Goal: Task Accomplishment & Management: Use online tool/utility

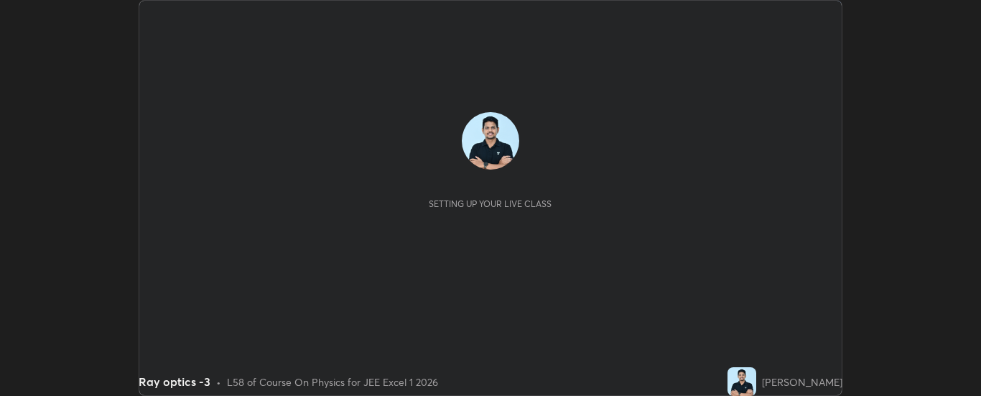
scroll to position [396, 981]
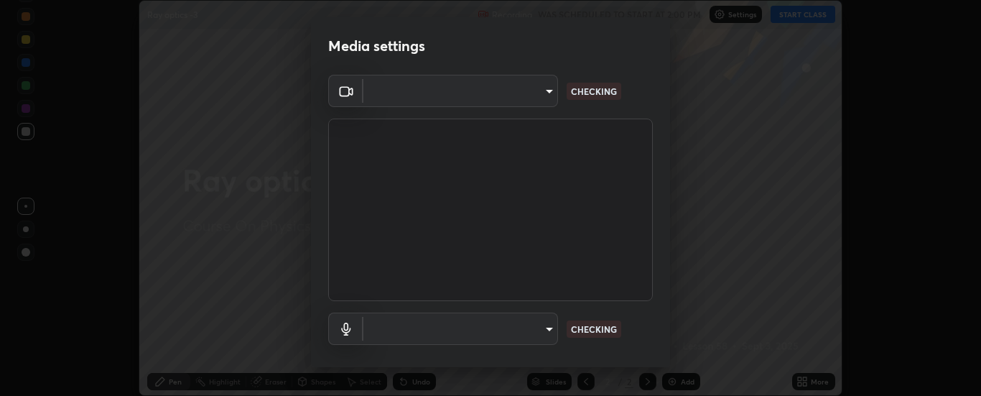
type input "33bb49e09bcfbb4316c4890d77ad60ffd3795cdb709f4857747982be22fbf515"
type input "communications"
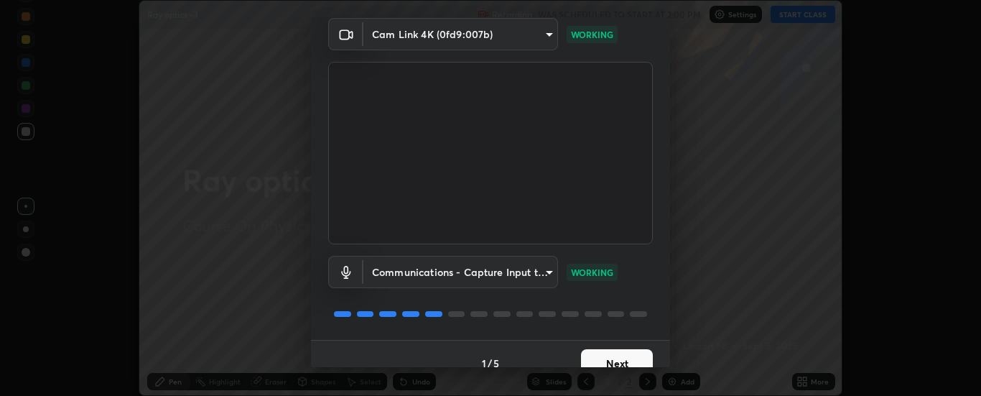
scroll to position [75, 0]
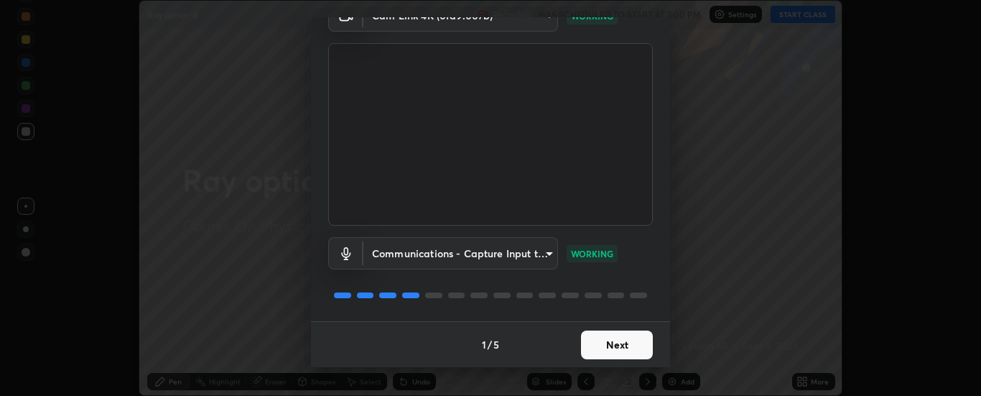
click at [616, 344] on button "Next" at bounding box center [617, 344] width 72 height 29
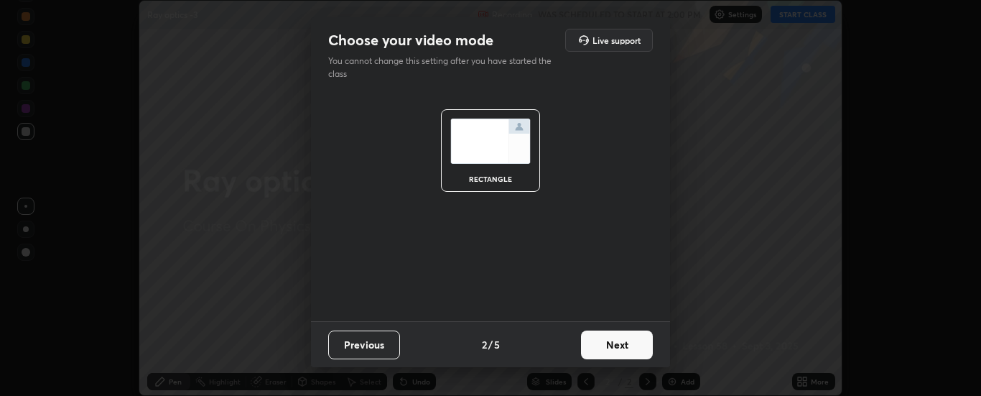
scroll to position [0, 0]
click at [606, 341] on button "Next" at bounding box center [617, 344] width 72 height 29
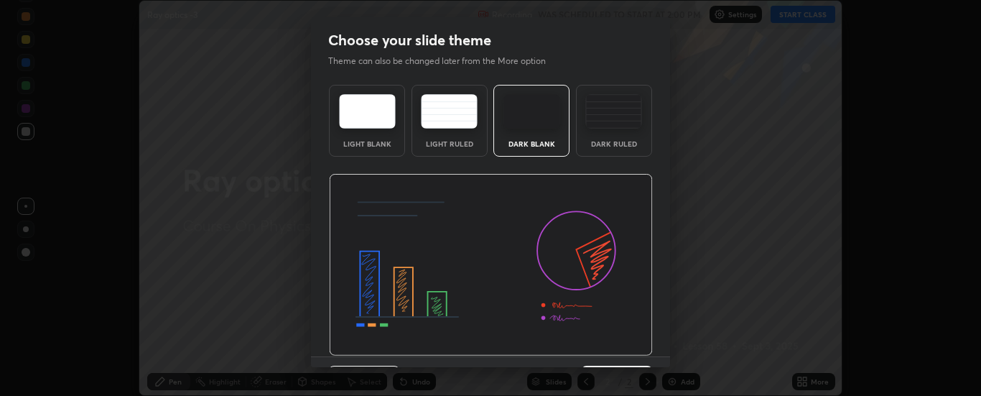
scroll to position [35, 0]
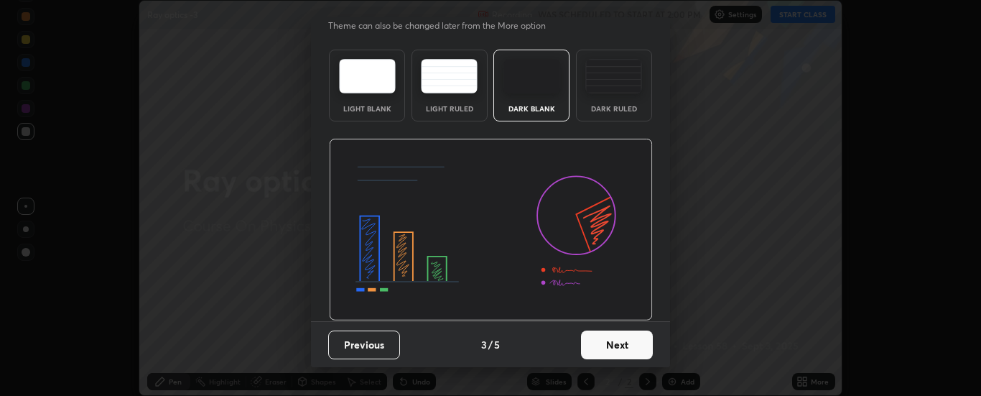
click at [603, 346] on button "Next" at bounding box center [617, 344] width 72 height 29
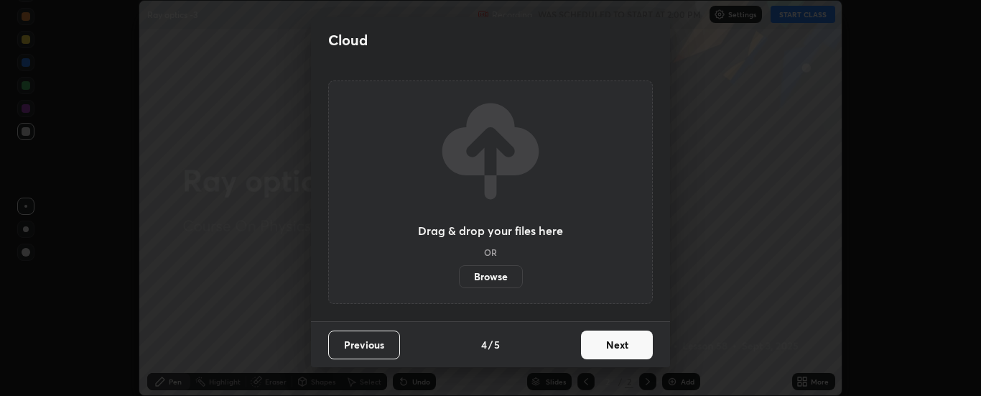
click at [606, 347] on button "Next" at bounding box center [617, 344] width 72 height 29
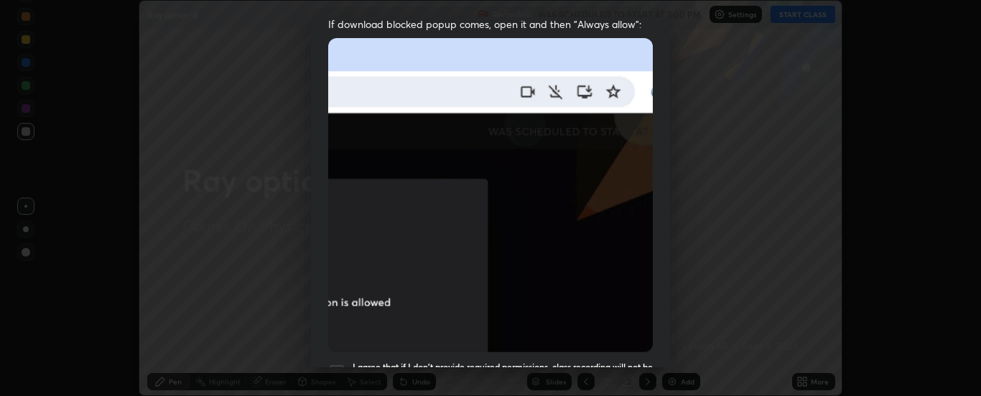
scroll to position [333, 0]
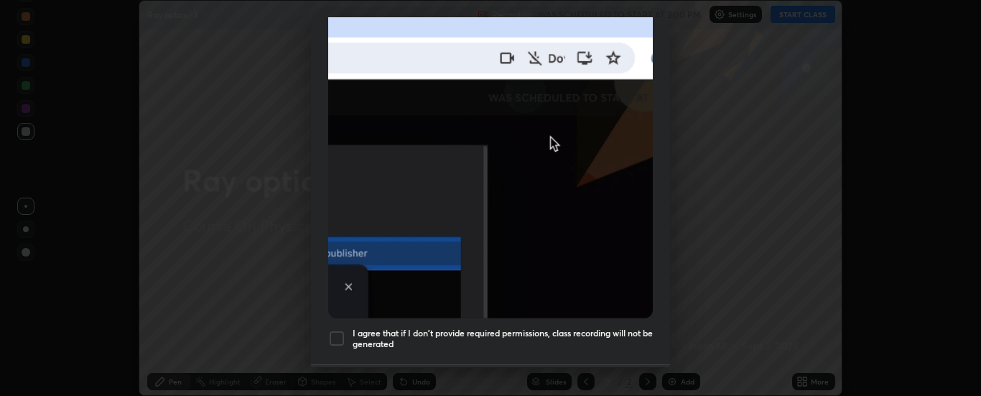
click at [335, 332] on div at bounding box center [336, 338] width 17 height 17
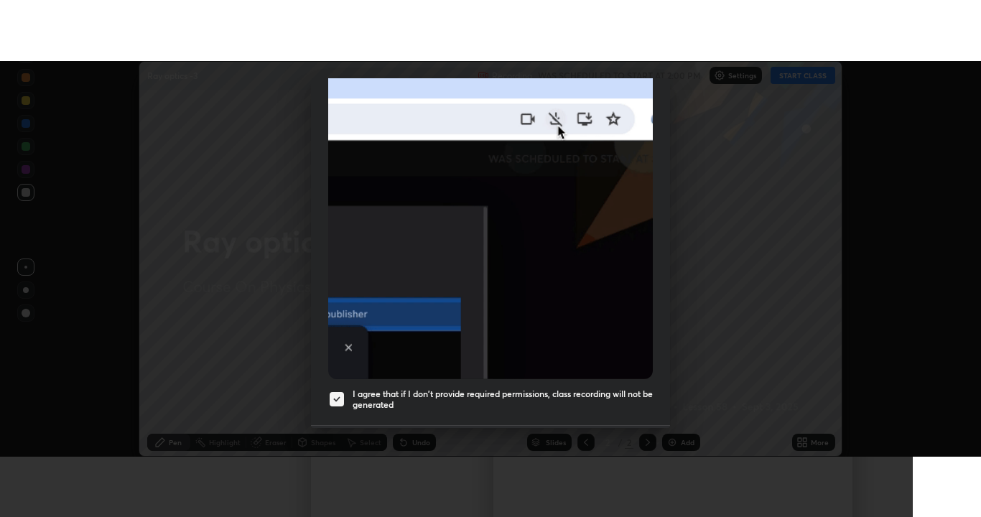
scroll to position [369, 0]
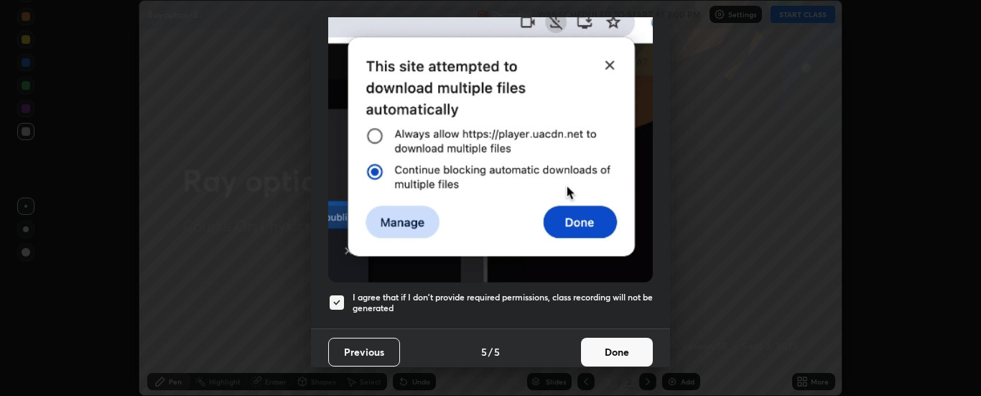
click at [603, 344] on button "Done" at bounding box center [617, 352] width 72 height 29
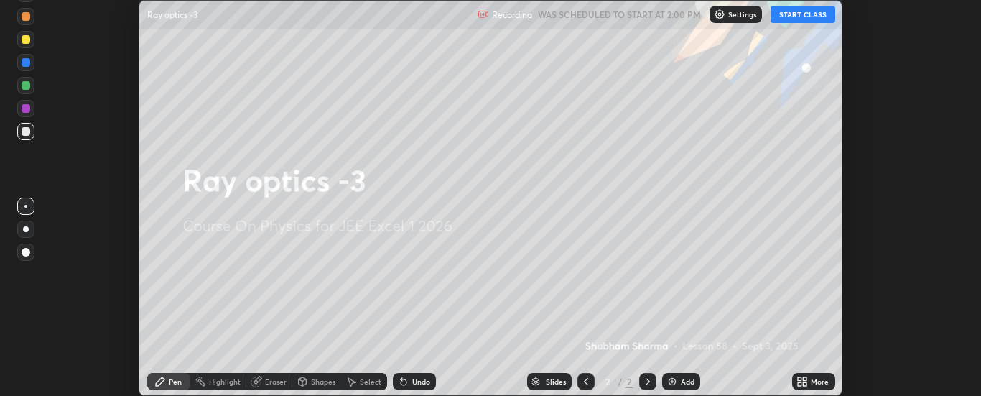
click at [815, 384] on div "More" at bounding box center [820, 381] width 18 height 7
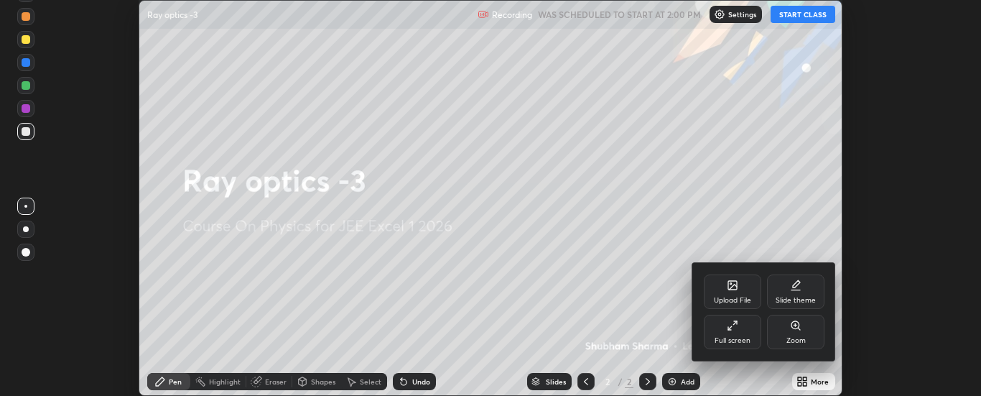
click at [732, 330] on icon at bounding box center [732, 325] width 11 height 11
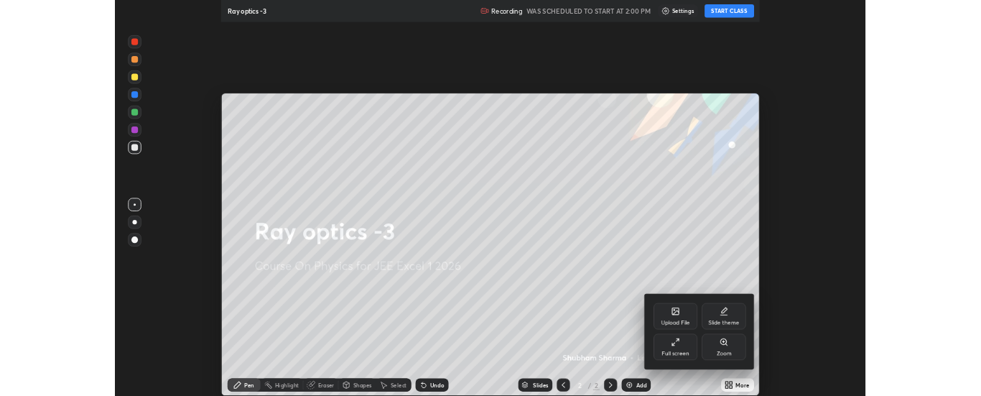
scroll to position [517, 981]
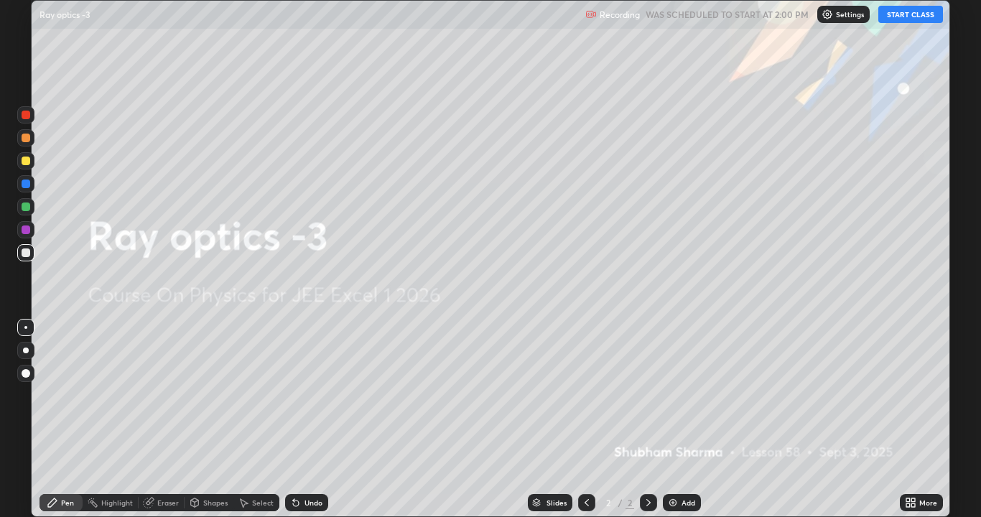
click at [915, 16] on button "START CLASS" at bounding box center [911, 14] width 65 height 17
click at [670, 395] on img at bounding box center [672, 502] width 11 height 11
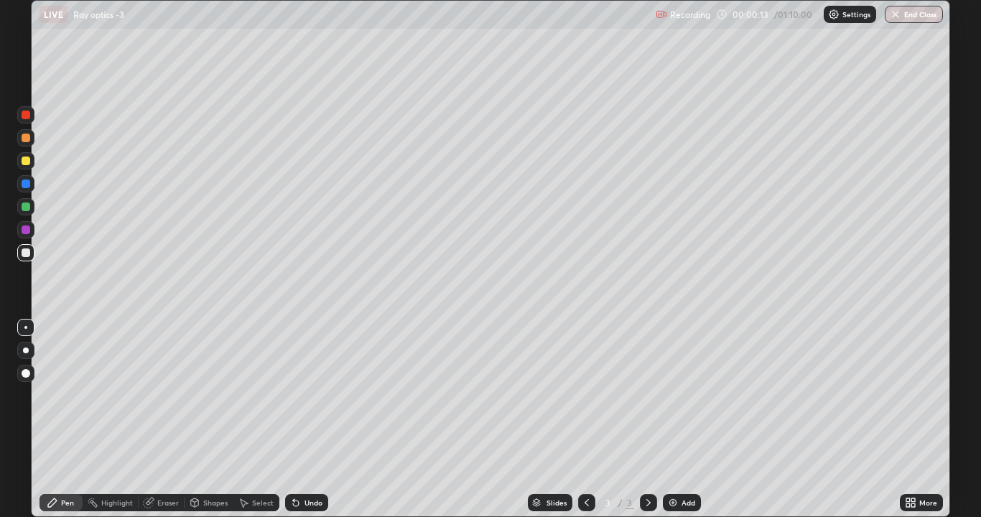
click at [25, 351] on div at bounding box center [26, 351] width 6 height 6
click at [302, 395] on div "Undo" at bounding box center [303, 502] width 49 height 29
click at [298, 395] on icon at bounding box center [295, 502] width 11 height 11
click at [305, 395] on div "Undo" at bounding box center [314, 502] width 18 height 7
click at [299, 395] on icon at bounding box center [295, 502] width 11 height 11
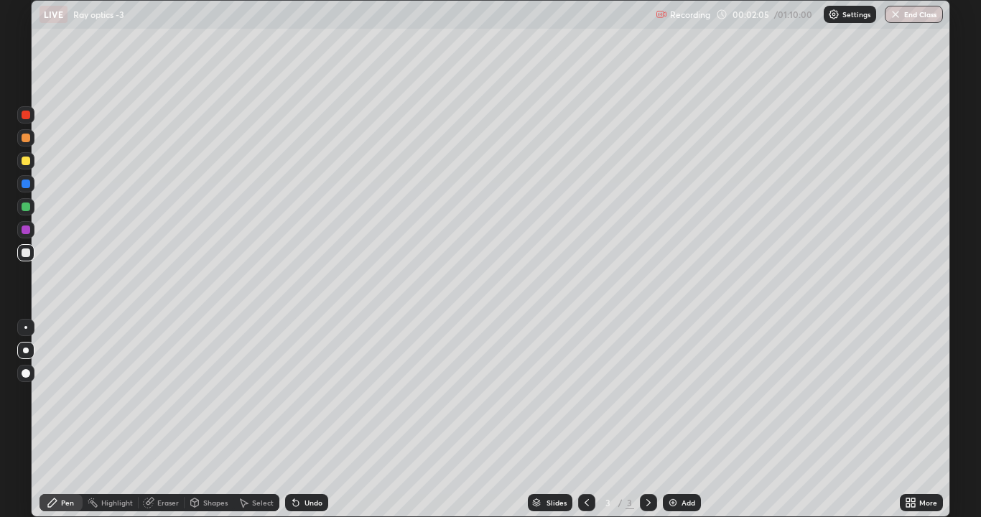
click at [210, 395] on div "Shapes" at bounding box center [215, 502] width 24 height 7
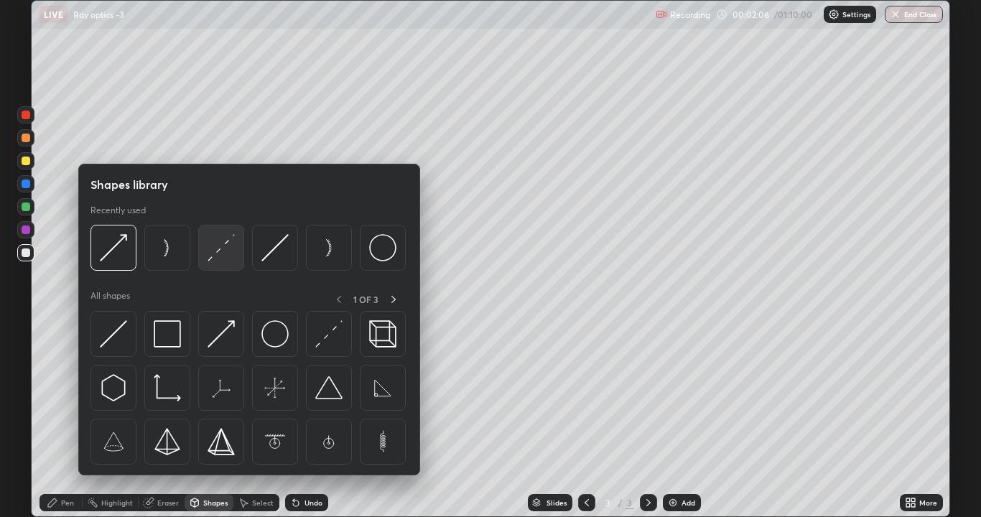
click at [216, 251] on img at bounding box center [221, 247] width 27 height 27
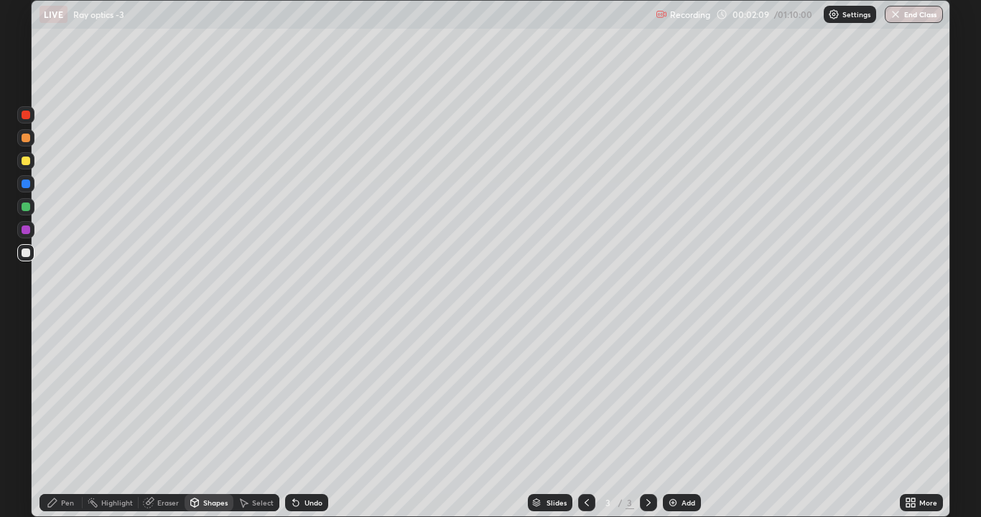
click at [68, 395] on div "Pen" at bounding box center [67, 502] width 13 height 7
click at [312, 395] on div "Undo" at bounding box center [314, 502] width 18 height 7
click at [307, 395] on div "Undo" at bounding box center [314, 502] width 18 height 7
click at [313, 395] on div "Undo" at bounding box center [306, 502] width 43 height 17
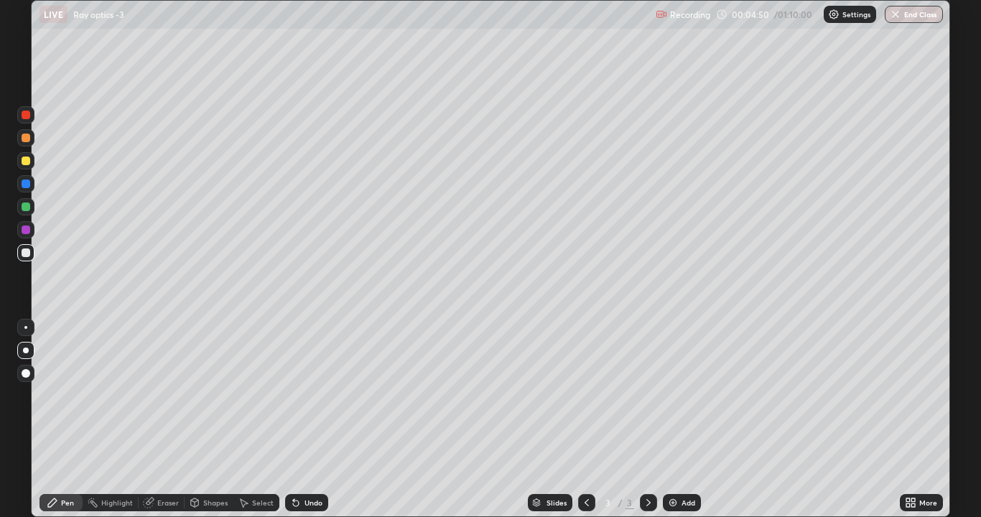
click at [315, 395] on div "Undo" at bounding box center [306, 502] width 43 height 17
click at [683, 395] on div "Add" at bounding box center [689, 502] width 14 height 7
click at [581, 395] on icon at bounding box center [586, 502] width 11 height 11
click at [651, 395] on icon at bounding box center [648, 502] width 11 height 11
click at [305, 395] on div "Undo" at bounding box center [314, 502] width 18 height 7
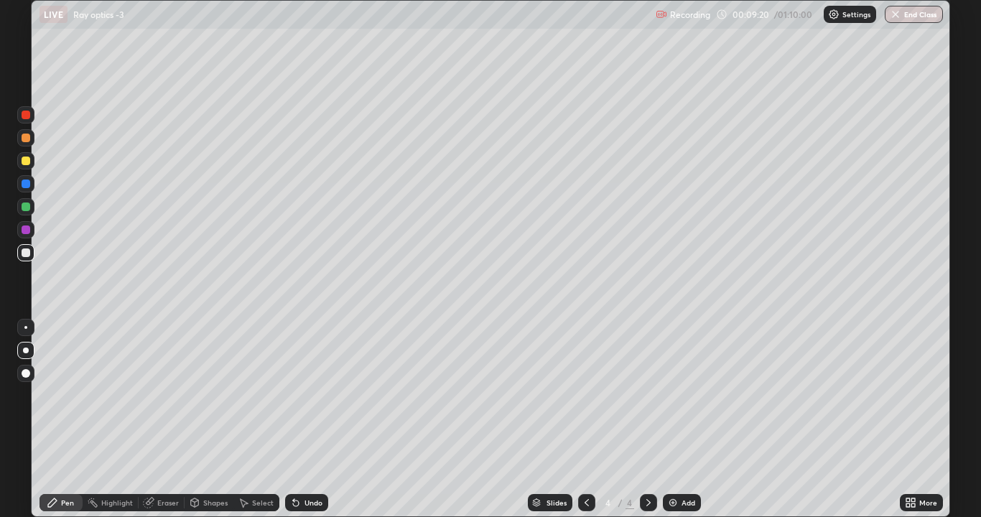
click at [307, 395] on div "Undo" at bounding box center [314, 502] width 18 height 7
click at [313, 395] on div "Undo" at bounding box center [314, 502] width 18 height 7
click at [315, 395] on div "Undo" at bounding box center [314, 502] width 18 height 7
click at [314, 395] on div "Undo" at bounding box center [314, 502] width 18 height 7
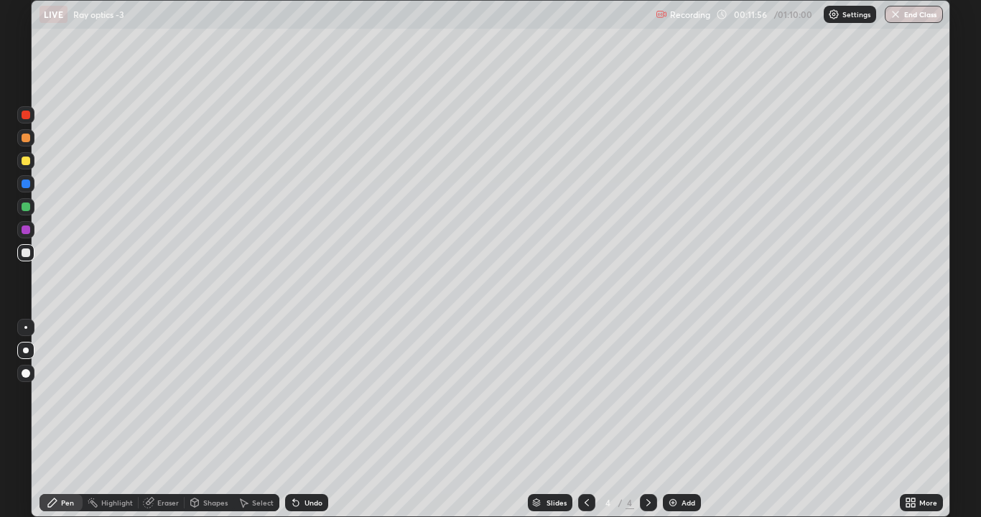
click at [313, 395] on div "Undo" at bounding box center [314, 502] width 18 height 7
click at [319, 395] on div "Undo" at bounding box center [314, 502] width 18 height 7
click at [683, 395] on div "Add" at bounding box center [689, 502] width 14 height 7
click at [200, 395] on div "Shapes" at bounding box center [209, 502] width 49 height 17
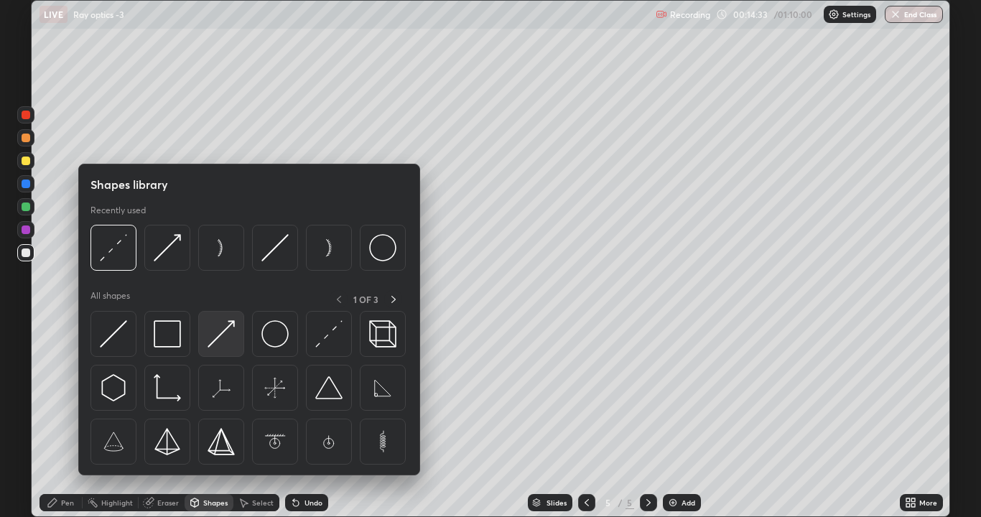
click at [216, 330] on img at bounding box center [221, 333] width 27 height 27
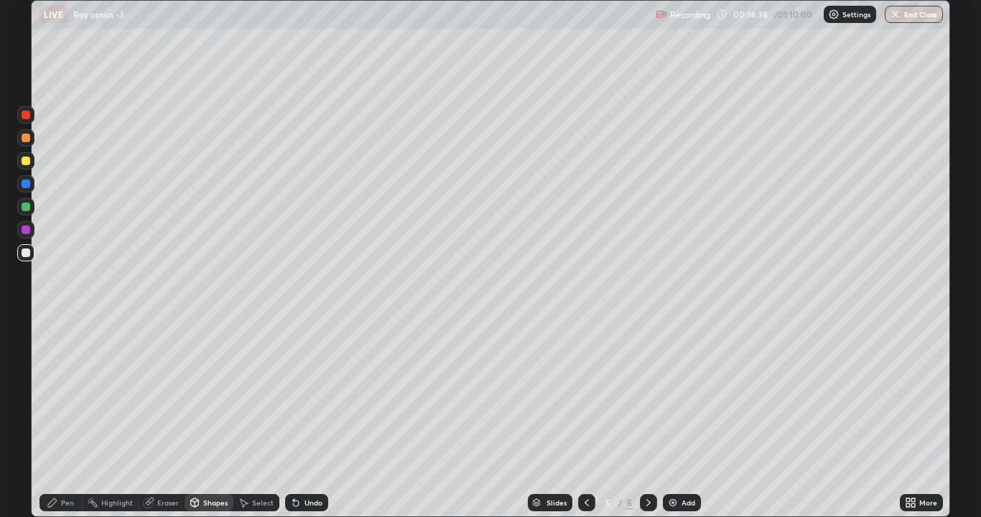
click at [54, 395] on icon at bounding box center [52, 503] width 9 height 9
click at [300, 395] on div "Undo" at bounding box center [306, 502] width 43 height 17
click at [205, 395] on div "Shapes" at bounding box center [215, 502] width 24 height 7
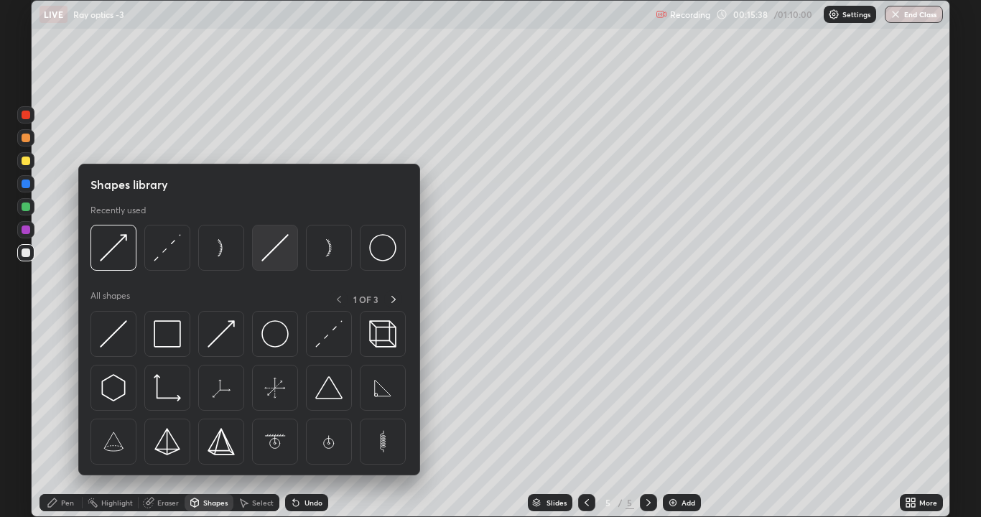
click at [277, 249] on img at bounding box center [274, 247] width 27 height 27
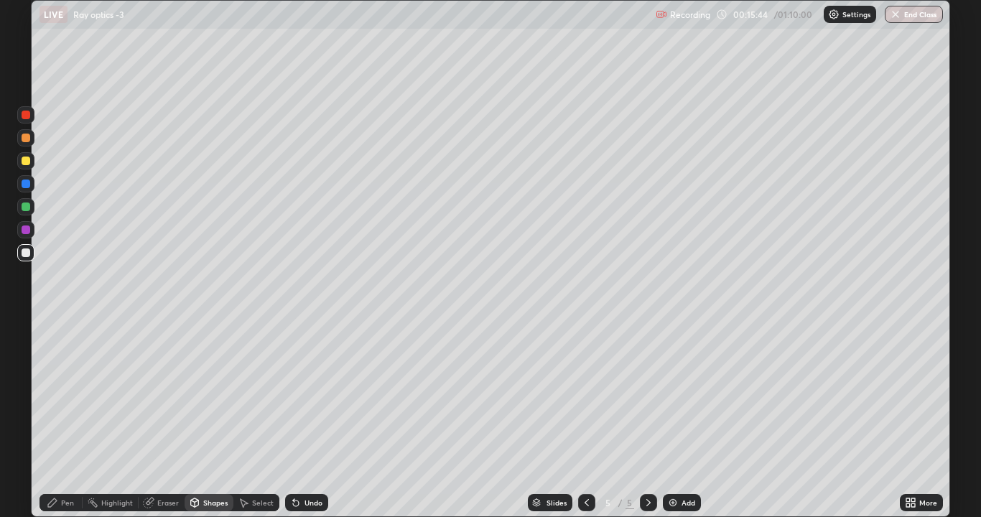
click at [60, 395] on div "Pen" at bounding box center [61, 502] width 43 height 17
click at [308, 395] on div "Undo" at bounding box center [314, 502] width 18 height 7
click at [305, 395] on div "Undo" at bounding box center [306, 502] width 43 height 17
click at [306, 395] on div "Undo" at bounding box center [306, 502] width 43 height 17
click at [305, 395] on div "Undo" at bounding box center [314, 502] width 18 height 7
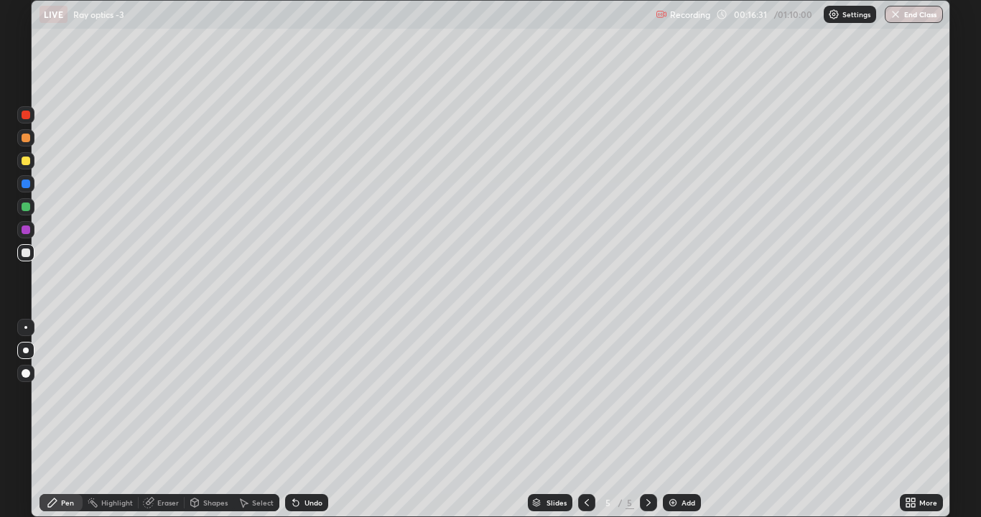
click at [326, 395] on div "Undo" at bounding box center [303, 502] width 49 height 29
click at [347, 395] on div "Slides 5 / 5 Add" at bounding box center [614, 502] width 572 height 29
click at [326, 395] on div "Undo" at bounding box center [303, 502] width 49 height 29
click at [347, 395] on div "Slides 5 / 5 Add" at bounding box center [614, 502] width 572 height 29
click at [312, 395] on div "Undo" at bounding box center [314, 502] width 18 height 7
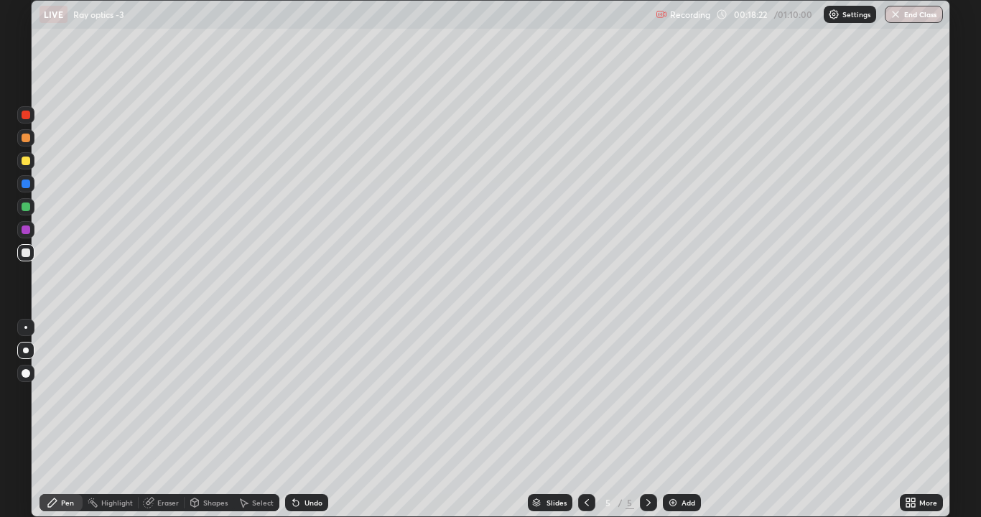
click at [316, 395] on div "Undo" at bounding box center [314, 502] width 18 height 7
click at [310, 395] on div "Undo" at bounding box center [314, 502] width 18 height 7
click at [311, 395] on div "Undo" at bounding box center [306, 502] width 43 height 17
click at [205, 395] on div "Shapes" at bounding box center [215, 502] width 24 height 7
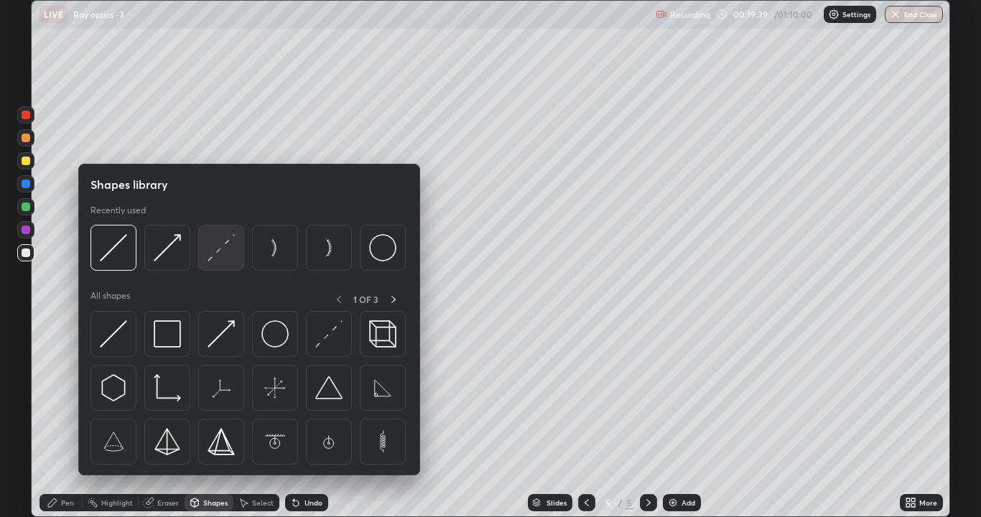
click at [221, 258] on img at bounding box center [221, 247] width 27 height 27
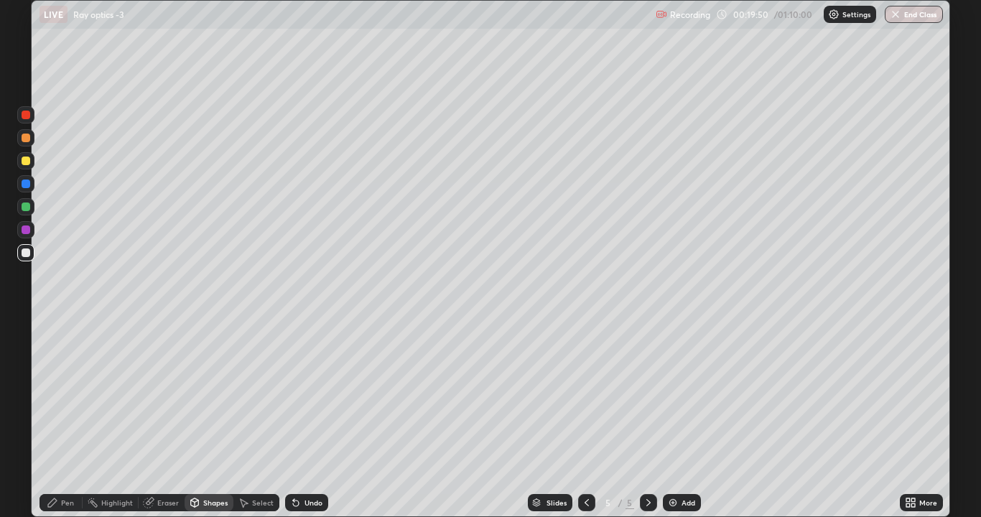
click at [56, 395] on icon at bounding box center [52, 503] width 9 height 9
click at [208, 395] on div "Shapes" at bounding box center [215, 502] width 24 height 7
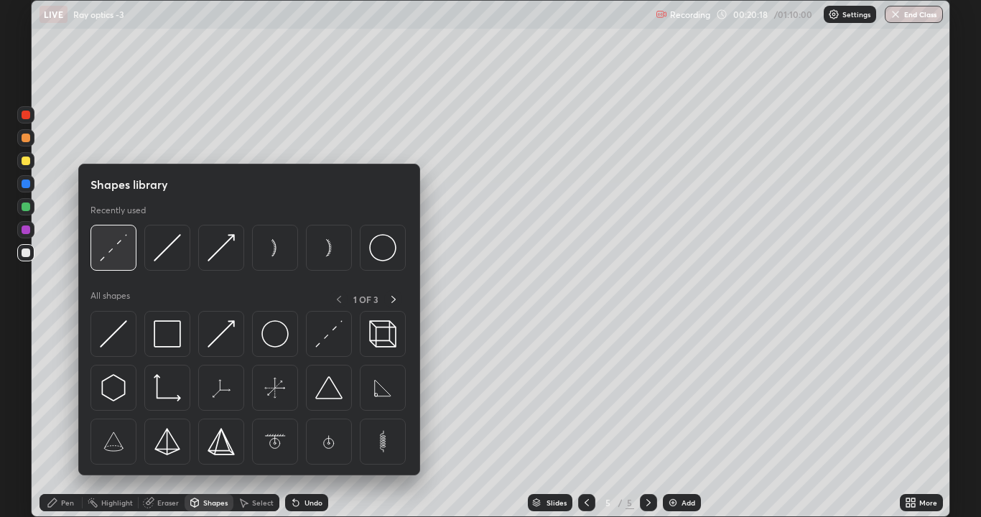
click at [111, 250] on img at bounding box center [113, 247] width 27 height 27
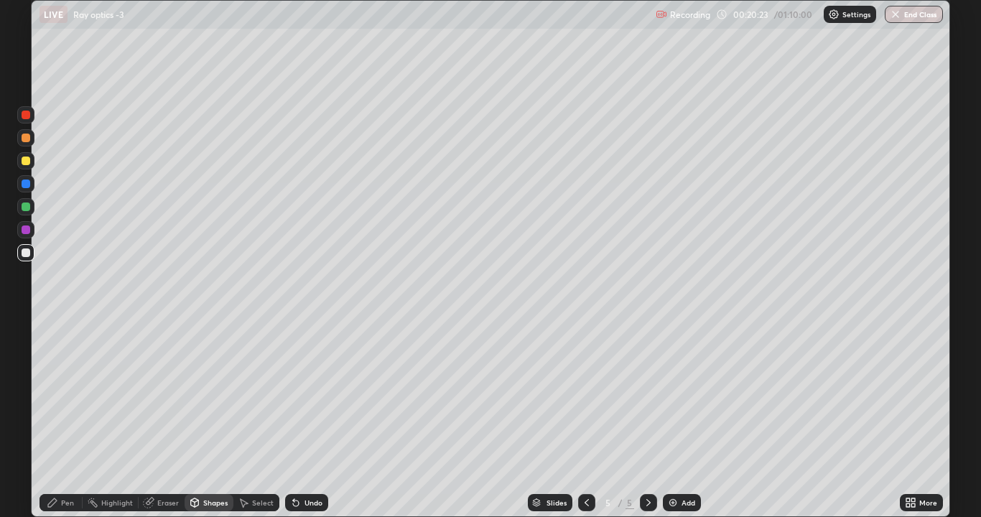
click at [60, 395] on div "Pen" at bounding box center [61, 502] width 43 height 17
click at [203, 395] on div "Shapes" at bounding box center [215, 502] width 24 height 7
click at [212, 395] on div "Shapes" at bounding box center [215, 502] width 24 height 7
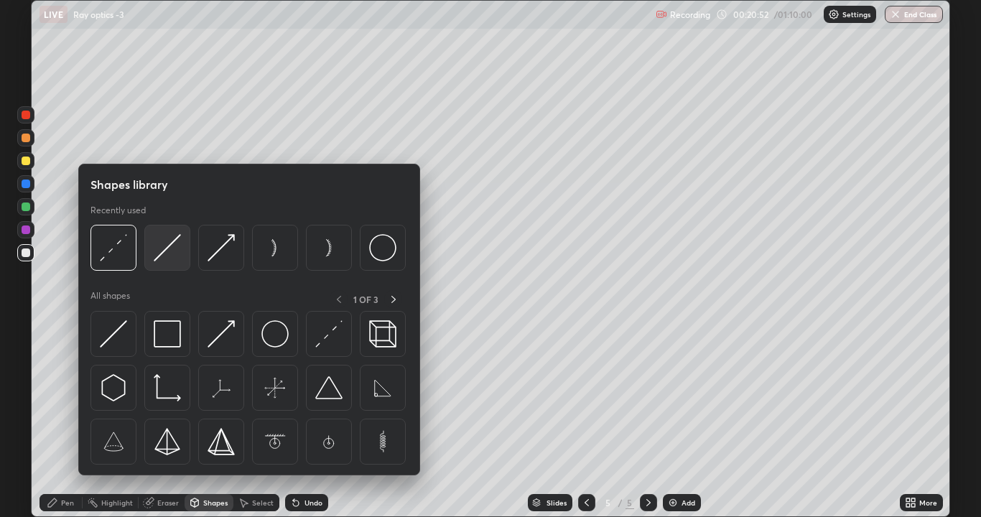
click at [172, 252] on img at bounding box center [167, 247] width 27 height 27
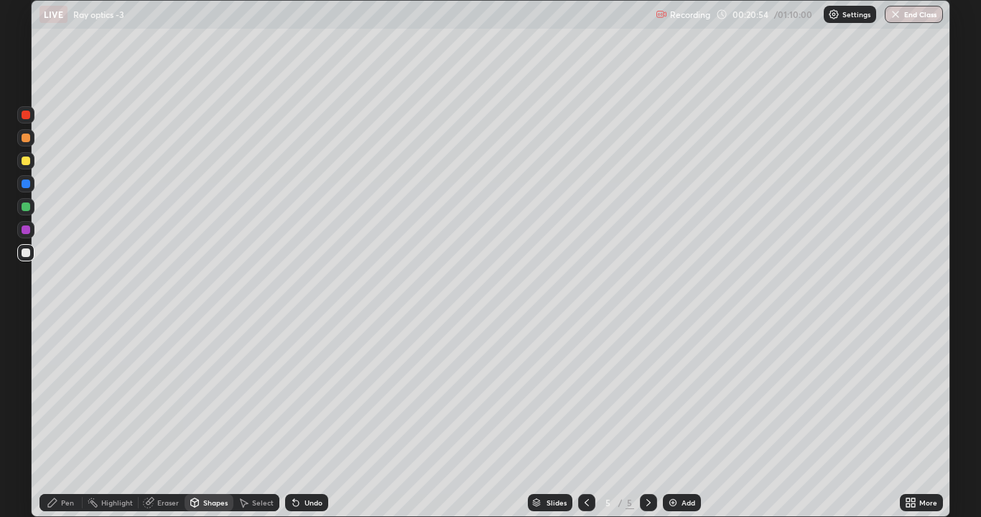
click at [71, 395] on div "Pen" at bounding box center [61, 502] width 43 height 17
click at [215, 395] on div "Shapes" at bounding box center [215, 502] width 24 height 7
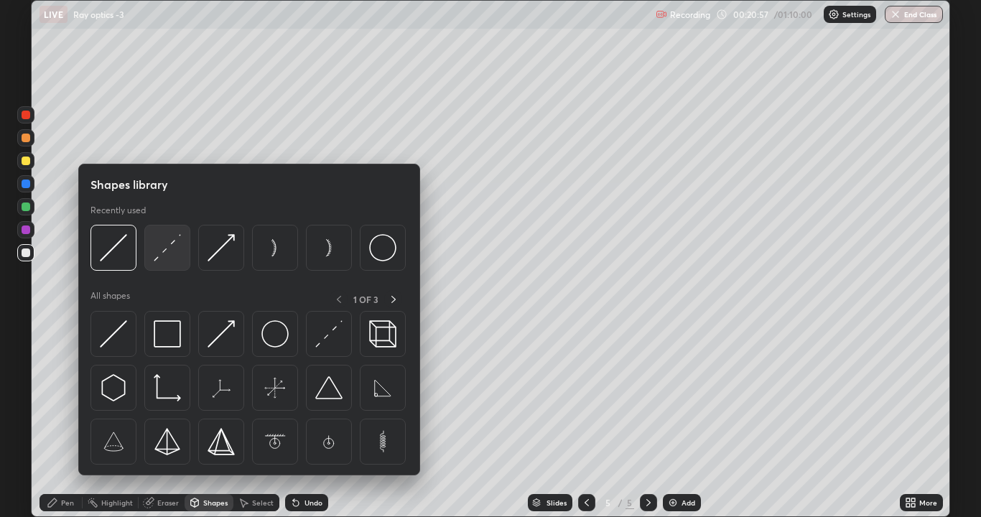
click at [163, 258] on img at bounding box center [167, 247] width 27 height 27
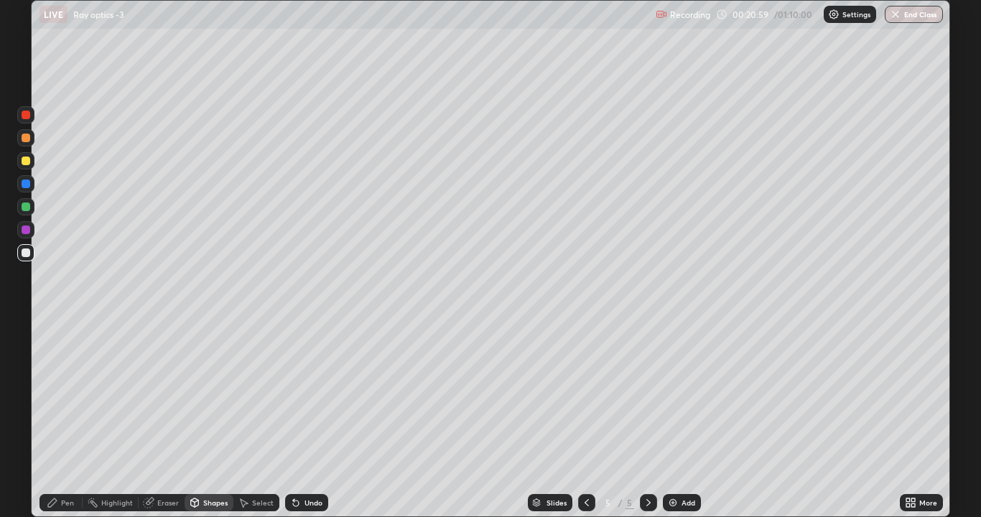
click at [56, 395] on div "Pen" at bounding box center [61, 502] width 43 height 17
click at [55, 395] on icon at bounding box center [52, 503] width 9 height 9
click at [151, 395] on icon at bounding box center [148, 503] width 9 height 9
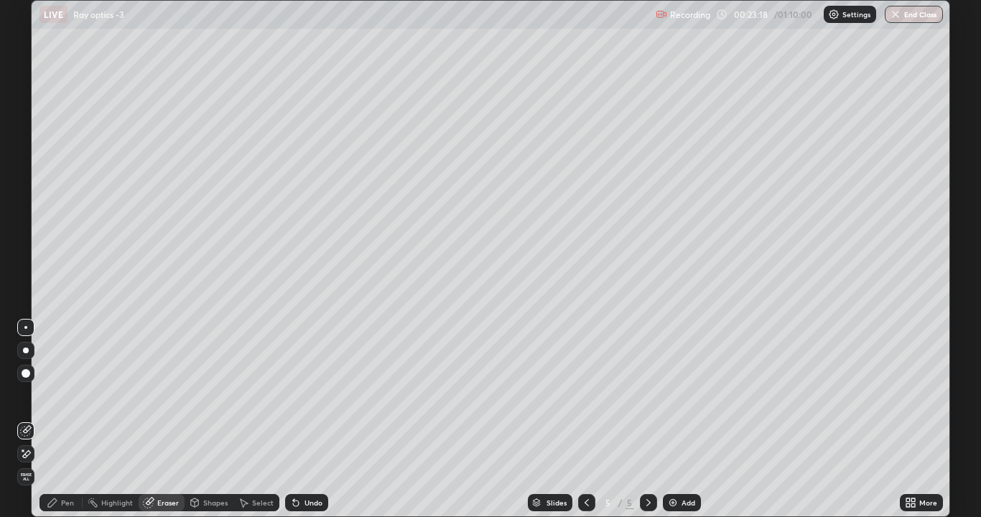
click at [21, 395] on icon at bounding box center [25, 454] width 11 height 12
click at [680, 395] on div "Add" at bounding box center [682, 502] width 38 height 17
click at [56, 395] on icon at bounding box center [52, 502] width 11 height 11
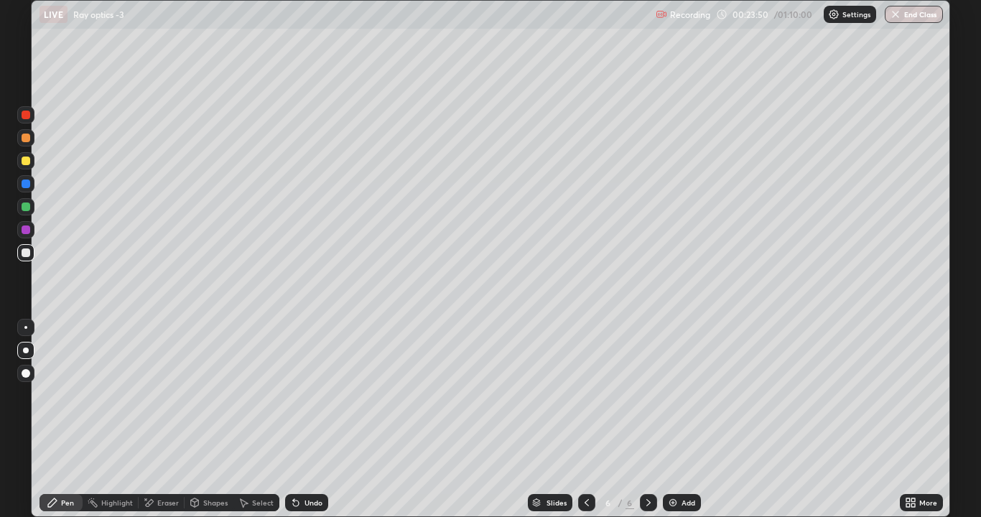
click at [210, 395] on div "Shapes" at bounding box center [209, 502] width 49 height 17
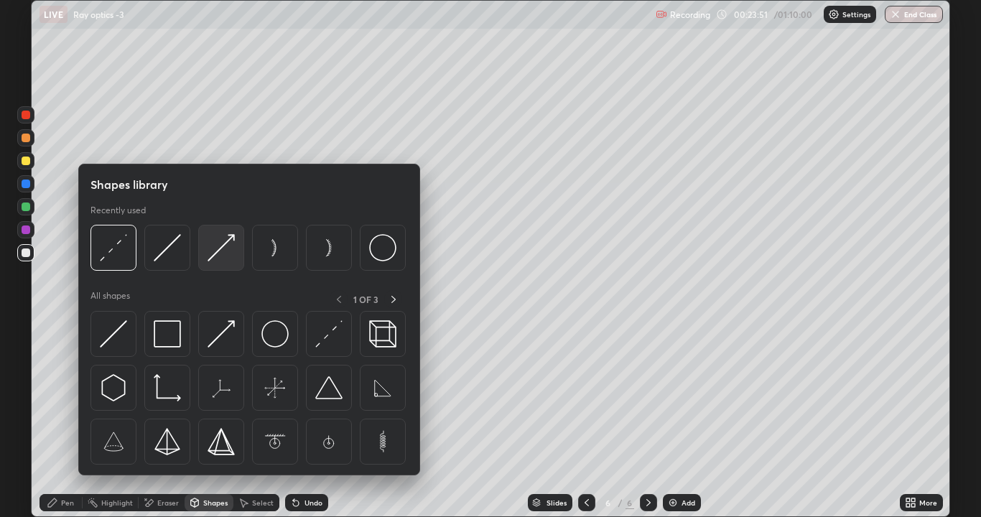
click at [226, 253] on img at bounding box center [221, 247] width 27 height 27
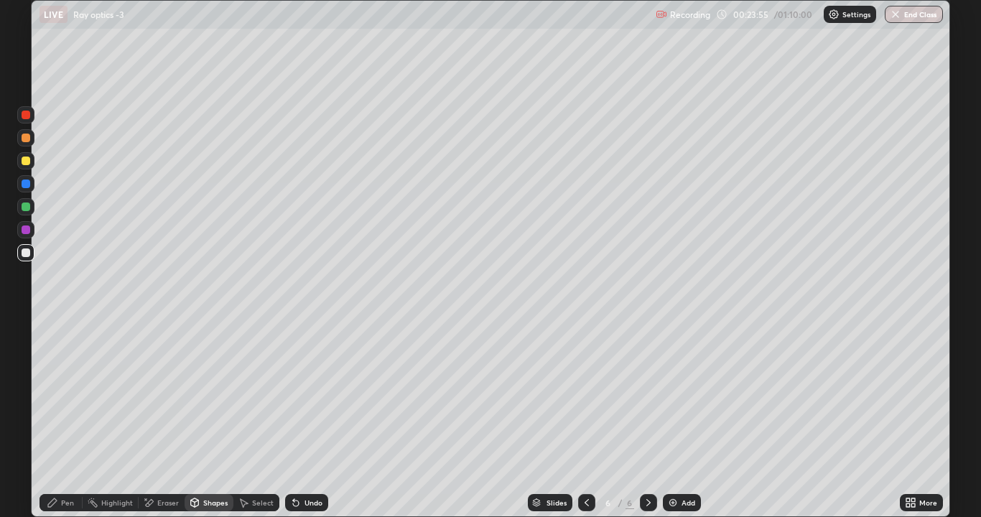
click at [206, 395] on div "Shapes" at bounding box center [209, 502] width 49 height 17
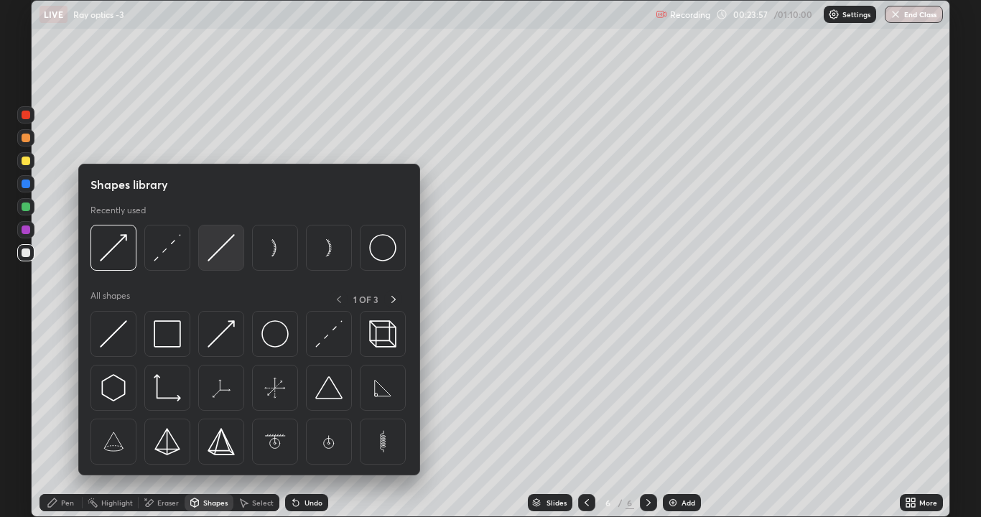
click at [220, 246] on img at bounding box center [221, 247] width 27 height 27
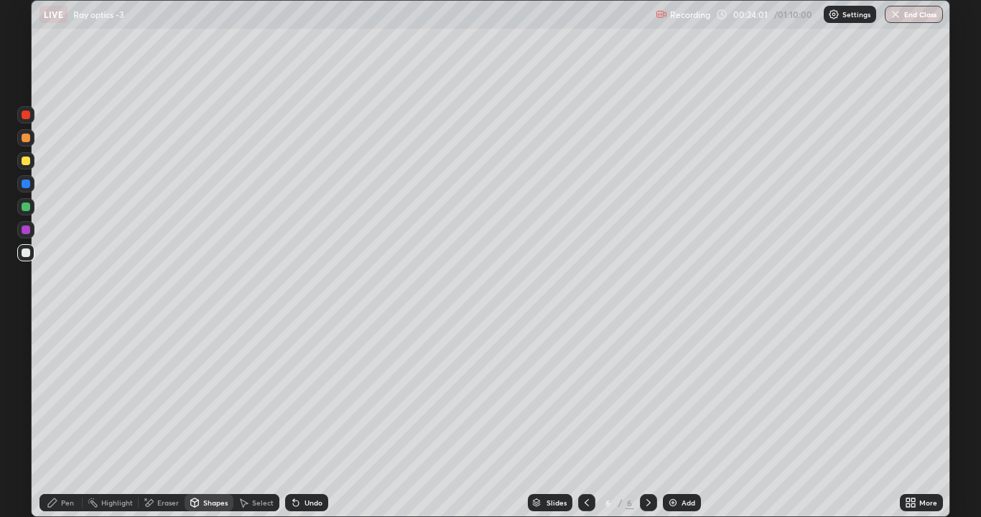
click at [62, 395] on div "Pen" at bounding box center [61, 502] width 43 height 17
click at [162, 395] on div "Eraser" at bounding box center [162, 502] width 46 height 17
click at [210, 395] on div "Shapes" at bounding box center [215, 502] width 24 height 7
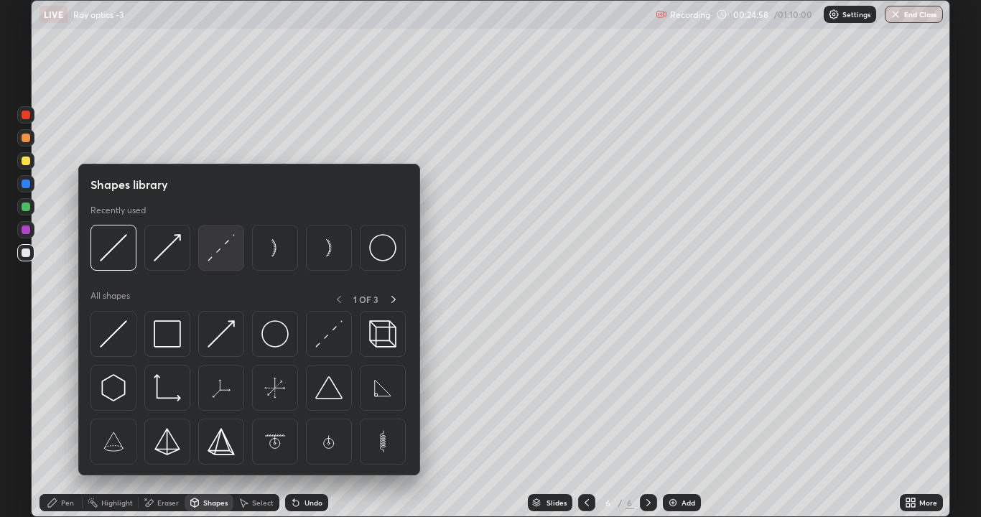
click at [224, 259] on img at bounding box center [221, 247] width 27 height 27
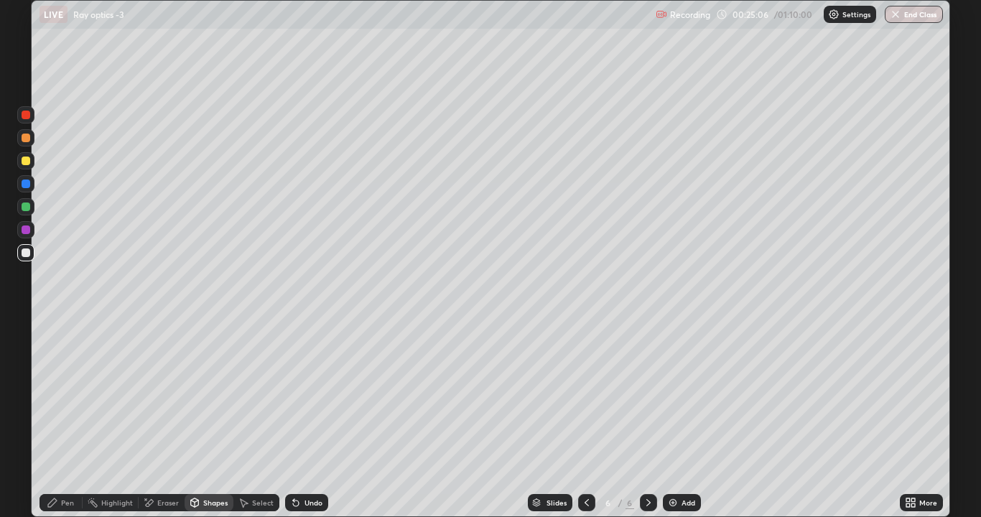
click at [64, 395] on div "Pen" at bounding box center [61, 502] width 43 height 17
click at [578, 395] on div at bounding box center [586, 502] width 17 height 17
click at [646, 395] on icon at bounding box center [648, 502] width 11 height 11
click at [686, 395] on div "Add" at bounding box center [689, 502] width 14 height 7
click at [200, 395] on div "Shapes" at bounding box center [209, 502] width 49 height 17
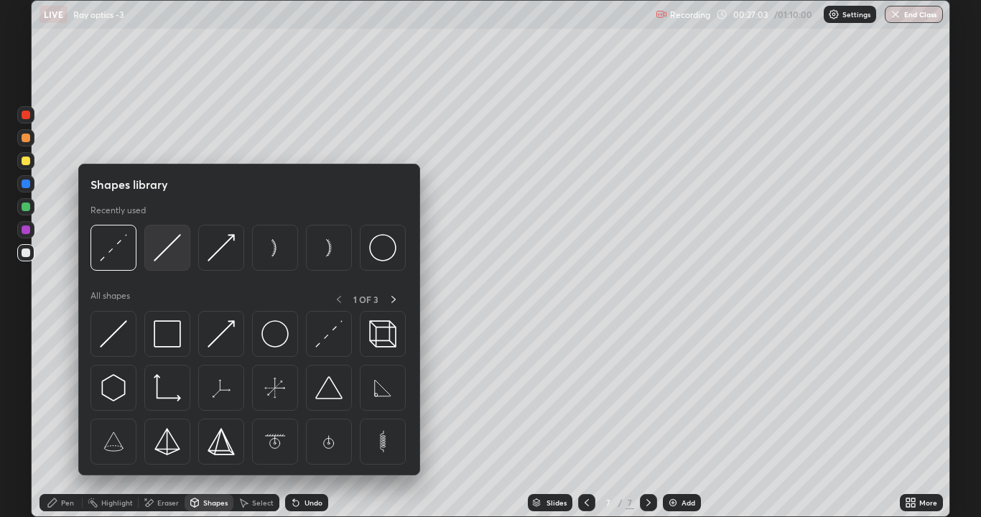
click at [172, 255] on img at bounding box center [167, 247] width 27 height 27
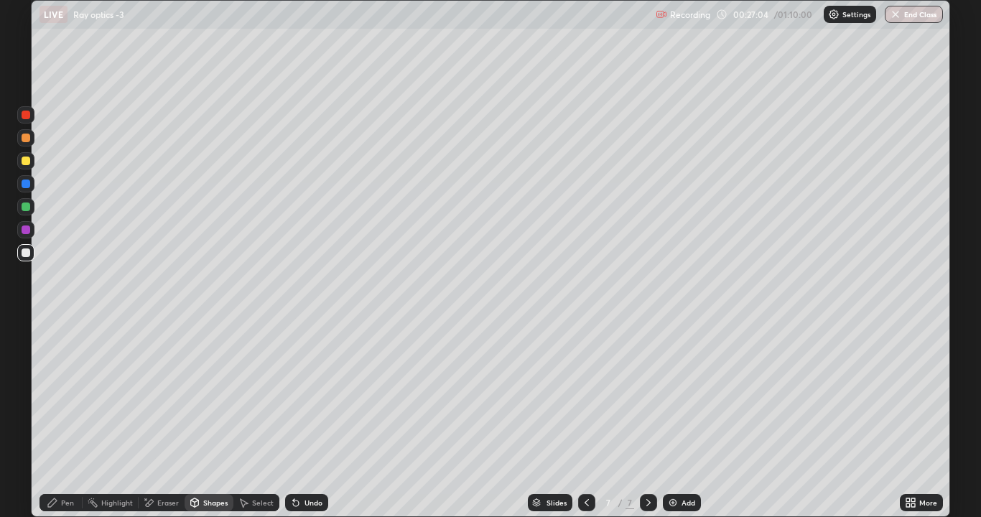
click at [206, 395] on div "Shapes" at bounding box center [215, 502] width 24 height 7
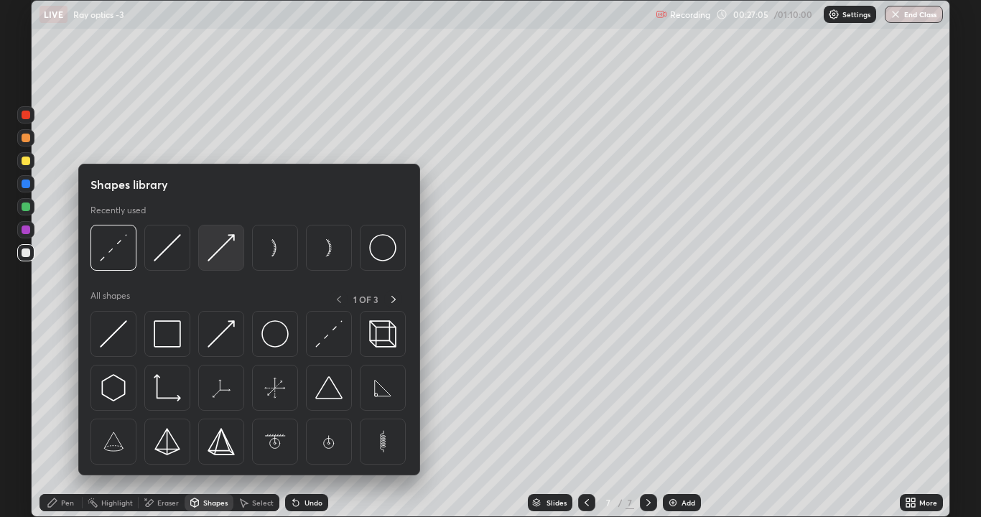
click at [216, 249] on img at bounding box center [221, 247] width 27 height 27
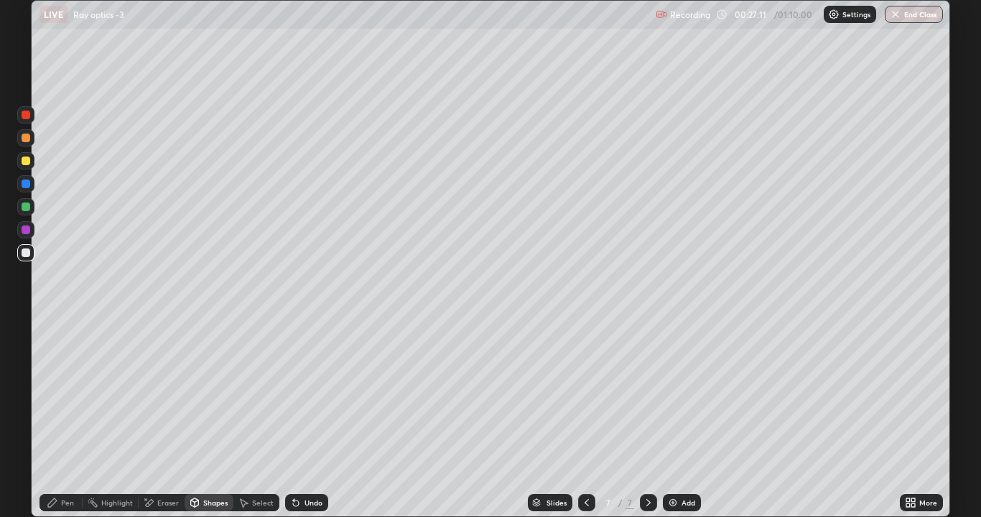
click at [67, 395] on div "Pen" at bounding box center [67, 502] width 13 height 7
click at [207, 395] on div "Shapes" at bounding box center [215, 502] width 24 height 7
click at [302, 395] on div "Undo" at bounding box center [306, 502] width 43 height 17
click at [68, 395] on div "Pen" at bounding box center [67, 502] width 13 height 7
click at [265, 395] on div "Select" at bounding box center [263, 502] width 22 height 7
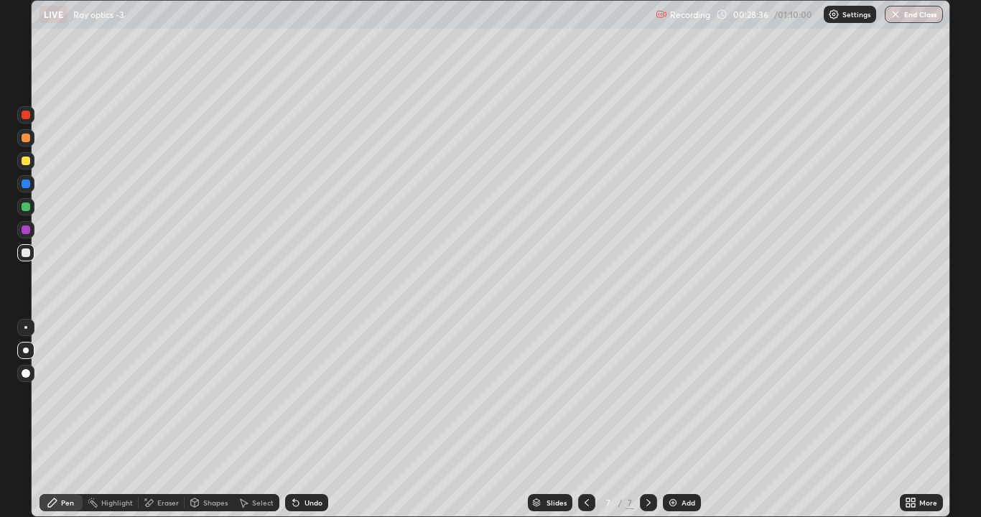
click at [263, 395] on div "Select" at bounding box center [263, 502] width 22 height 7
click at [203, 395] on div "Shapes" at bounding box center [215, 502] width 24 height 7
click at [300, 395] on div "Undo" at bounding box center [306, 502] width 43 height 17
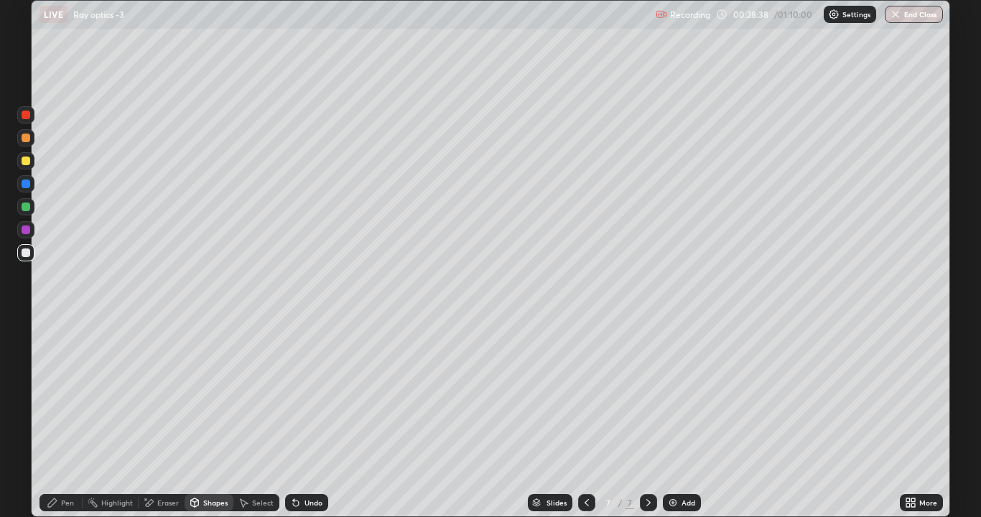
click at [302, 395] on div "Undo" at bounding box center [306, 502] width 43 height 17
click at [208, 395] on div "Shapes" at bounding box center [215, 502] width 24 height 7
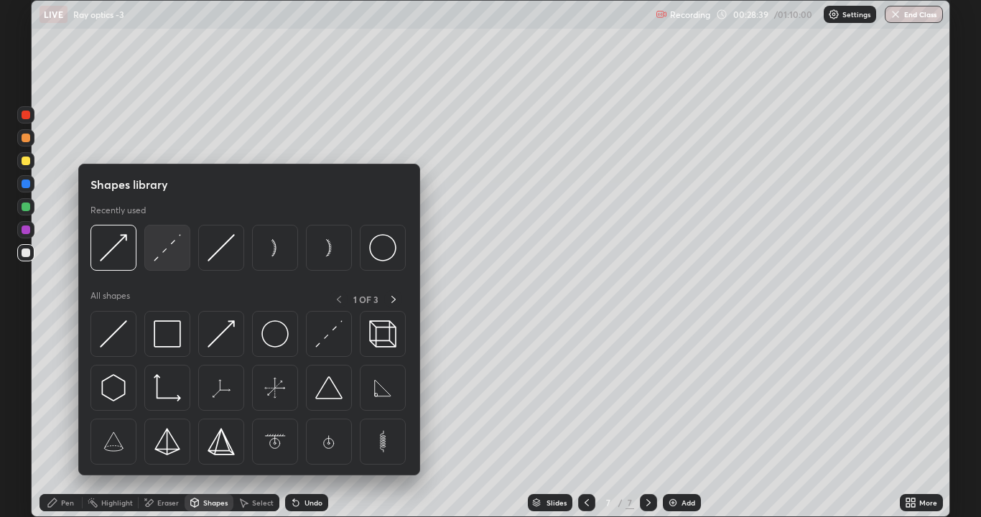
click at [172, 259] on img at bounding box center [167, 247] width 27 height 27
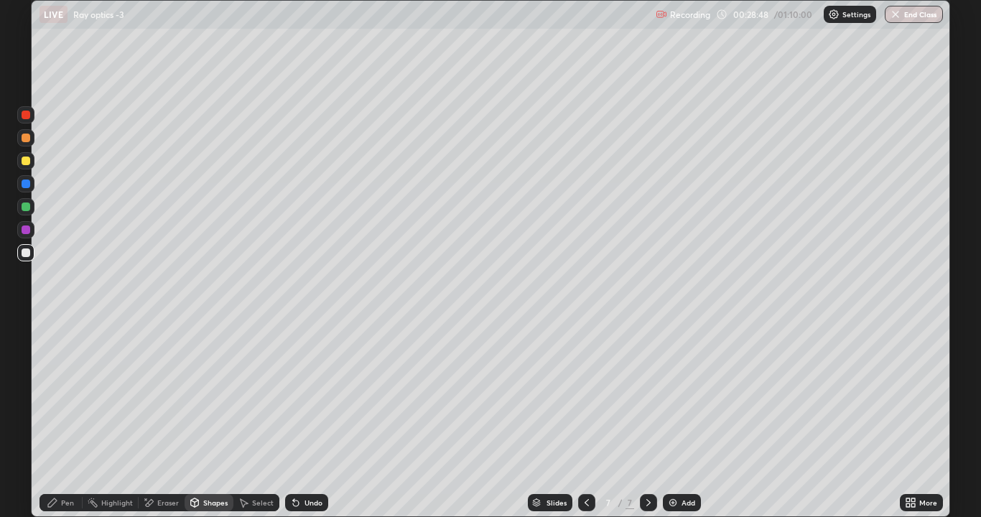
click at [156, 395] on div "Eraser" at bounding box center [162, 502] width 46 height 17
click at [64, 395] on div "Pen" at bounding box center [67, 502] width 13 height 7
click at [63, 395] on div "Pen" at bounding box center [61, 502] width 43 height 17
click at [193, 395] on icon at bounding box center [195, 503] width 8 height 9
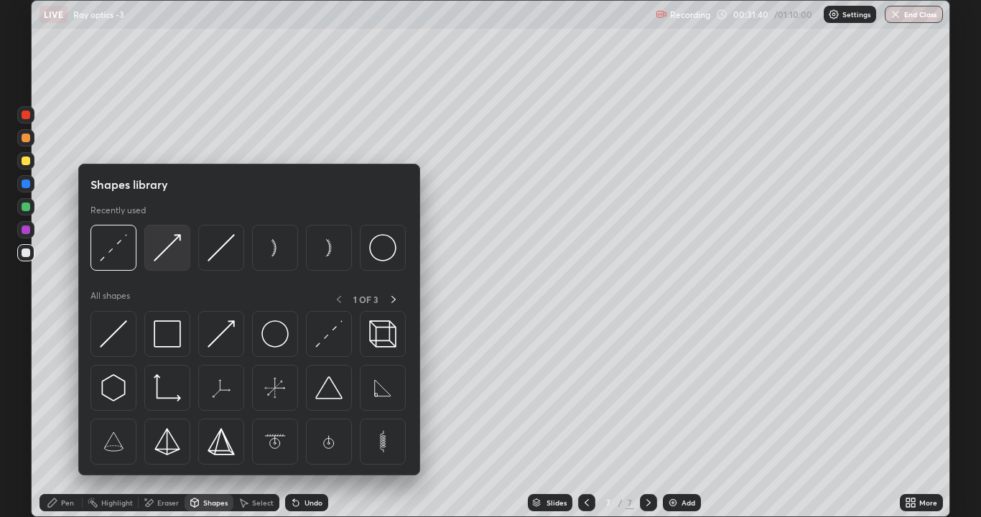
click at [167, 256] on img at bounding box center [167, 247] width 27 height 27
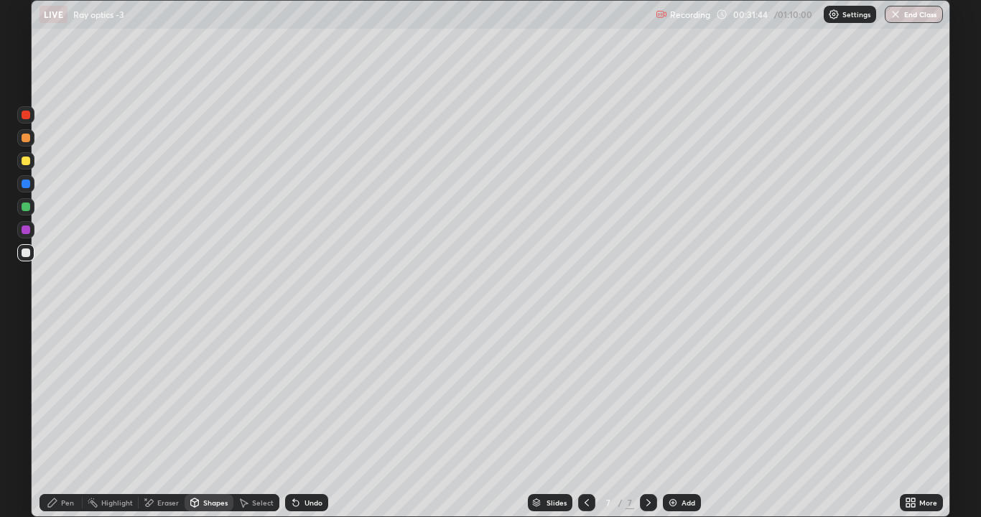
click at [309, 395] on div "Undo" at bounding box center [306, 502] width 43 height 17
click at [200, 395] on div "Shapes" at bounding box center [209, 502] width 49 height 17
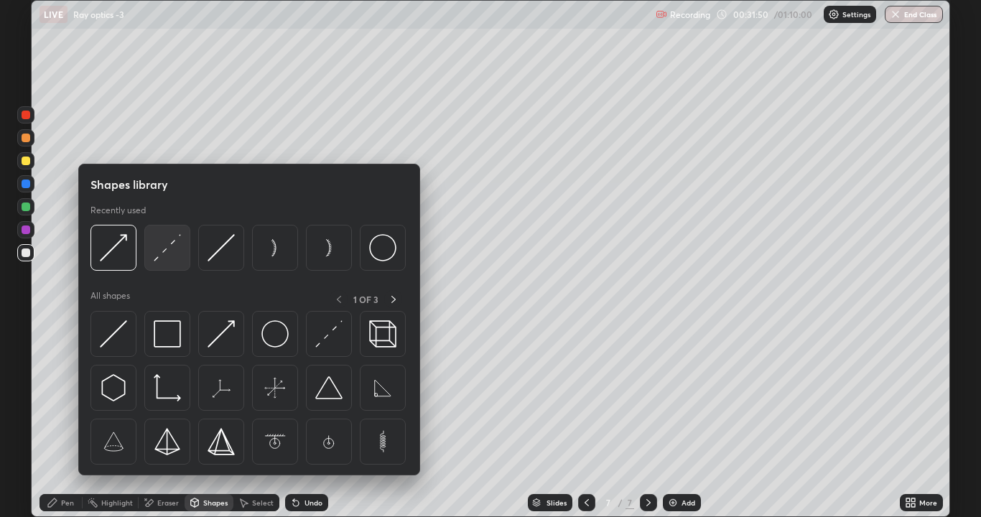
click at [170, 258] on img at bounding box center [167, 247] width 27 height 27
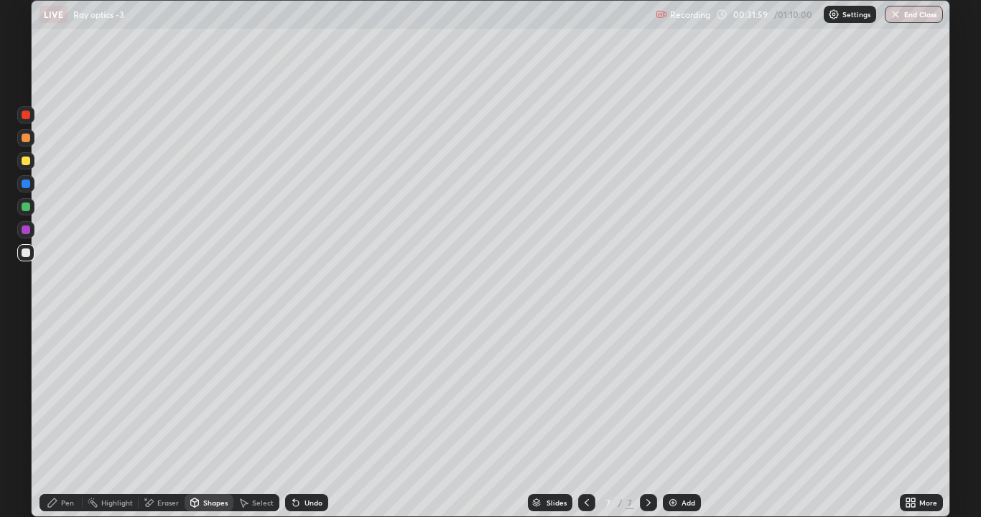
click at [203, 395] on div "Shapes" at bounding box center [215, 502] width 24 height 7
click at [66, 395] on div "Pen" at bounding box center [61, 502] width 43 height 17
click at [684, 395] on div "Add" at bounding box center [689, 502] width 14 height 7
click at [248, 395] on icon at bounding box center [243, 502] width 11 height 11
click at [213, 395] on div "Shapes" at bounding box center [215, 502] width 24 height 7
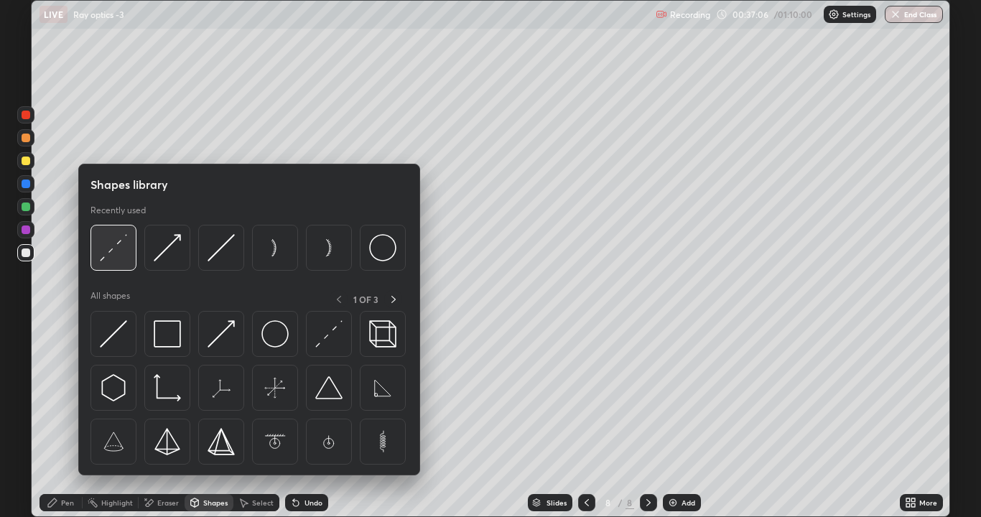
click at [110, 254] on img at bounding box center [113, 247] width 27 height 27
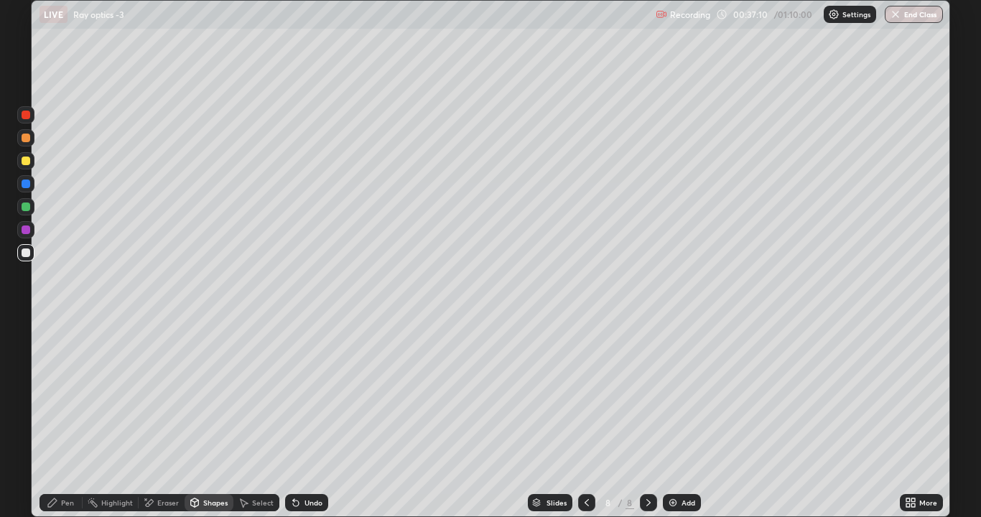
click at [62, 395] on div "Pen" at bounding box center [67, 502] width 13 height 7
click at [302, 395] on div "Undo" at bounding box center [306, 502] width 43 height 17
click at [300, 395] on div "Undo" at bounding box center [306, 502] width 43 height 17
click at [25, 161] on div at bounding box center [26, 161] width 9 height 9
click at [295, 395] on icon at bounding box center [296, 504] width 6 height 6
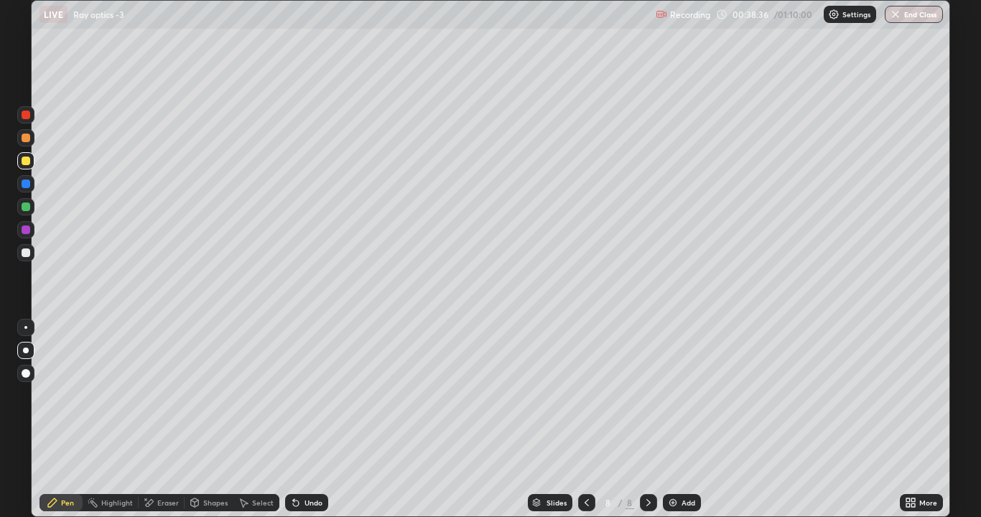
click at [295, 395] on icon at bounding box center [296, 504] width 6 height 6
click at [297, 395] on icon at bounding box center [295, 502] width 11 height 11
click at [298, 395] on div "Undo" at bounding box center [306, 502] width 43 height 17
click at [299, 395] on icon at bounding box center [295, 502] width 11 height 11
click at [300, 395] on div "Undo" at bounding box center [306, 502] width 43 height 17
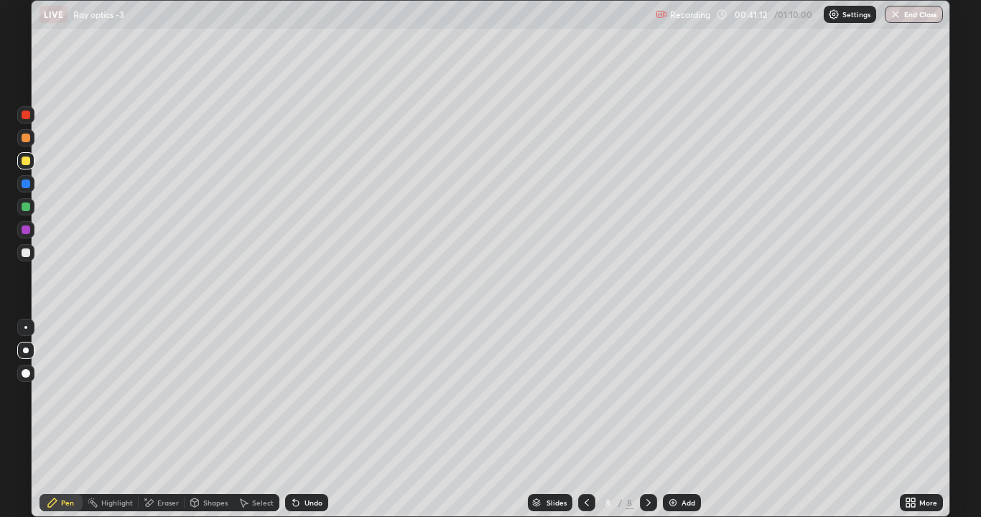
click at [316, 395] on div "Undo" at bounding box center [314, 502] width 18 height 7
click at [675, 395] on img at bounding box center [672, 502] width 11 height 11
click at [221, 395] on div "Shapes" at bounding box center [215, 502] width 24 height 7
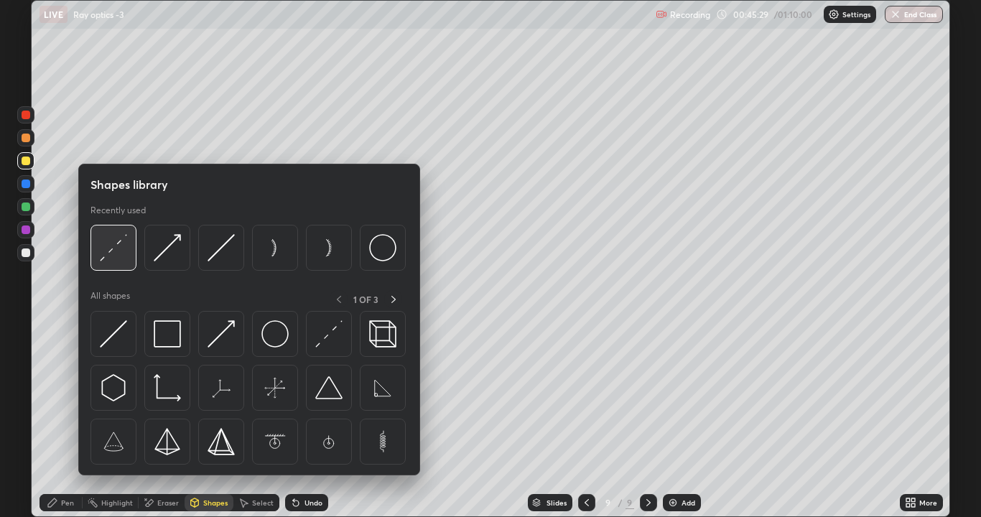
click at [120, 251] on img at bounding box center [113, 247] width 27 height 27
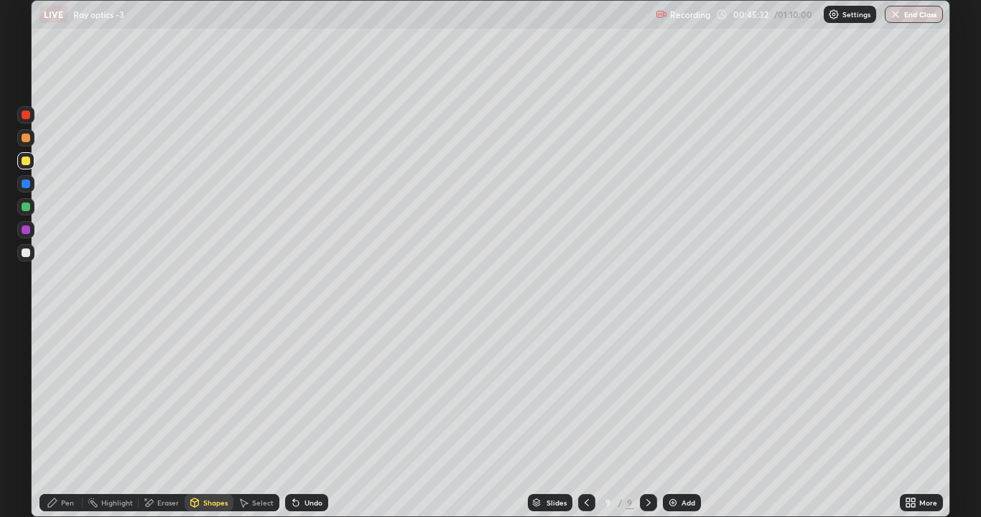
click at [65, 395] on div "Pen" at bounding box center [67, 502] width 13 height 7
click at [157, 395] on div "Eraser" at bounding box center [168, 502] width 22 height 7
click at [64, 395] on div "Pen" at bounding box center [67, 502] width 13 height 7
click at [204, 395] on div "Shapes" at bounding box center [209, 502] width 49 height 17
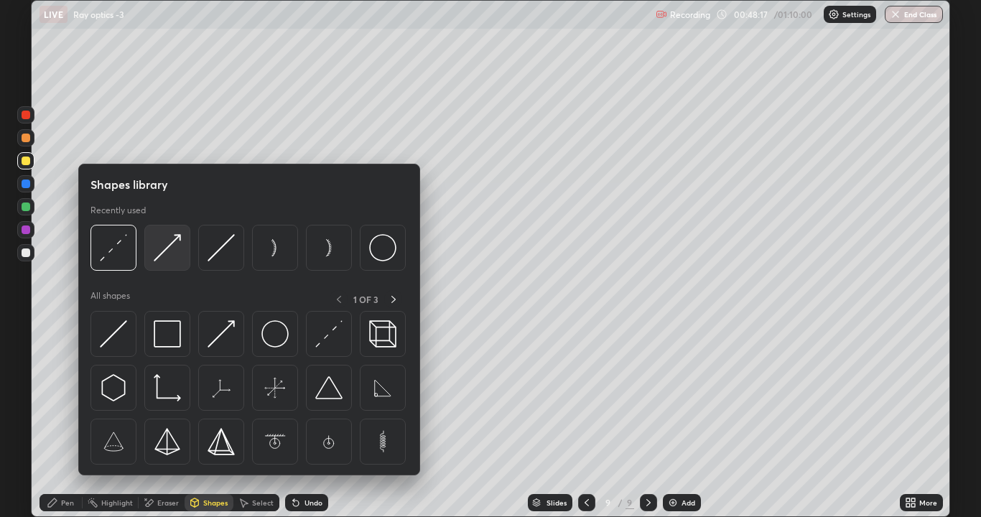
click at [159, 248] on img at bounding box center [167, 247] width 27 height 27
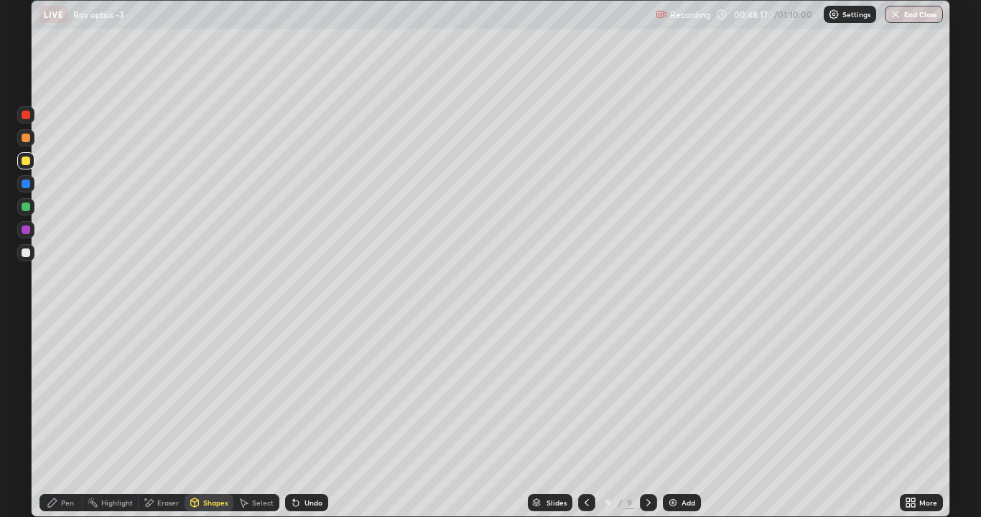
click at [24, 209] on div at bounding box center [26, 207] width 9 height 9
click at [54, 395] on icon at bounding box center [52, 503] width 9 height 9
click at [320, 395] on div "Undo" at bounding box center [314, 502] width 18 height 7
click at [44, 395] on div "Pen" at bounding box center [61, 502] width 43 height 17
click at [210, 395] on div "Shapes" at bounding box center [209, 502] width 49 height 17
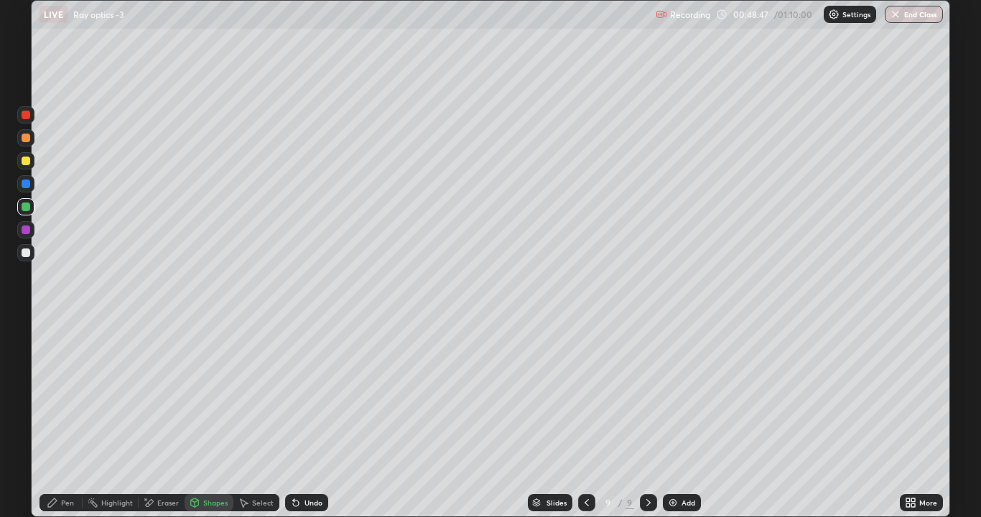
click at [69, 395] on div "Pen" at bounding box center [61, 502] width 43 height 17
click at [306, 395] on div "Undo" at bounding box center [314, 502] width 18 height 7
click at [297, 395] on icon at bounding box center [295, 502] width 11 height 11
click at [313, 395] on div "Undo" at bounding box center [306, 502] width 43 height 17
click at [312, 395] on div "Undo" at bounding box center [314, 502] width 18 height 7
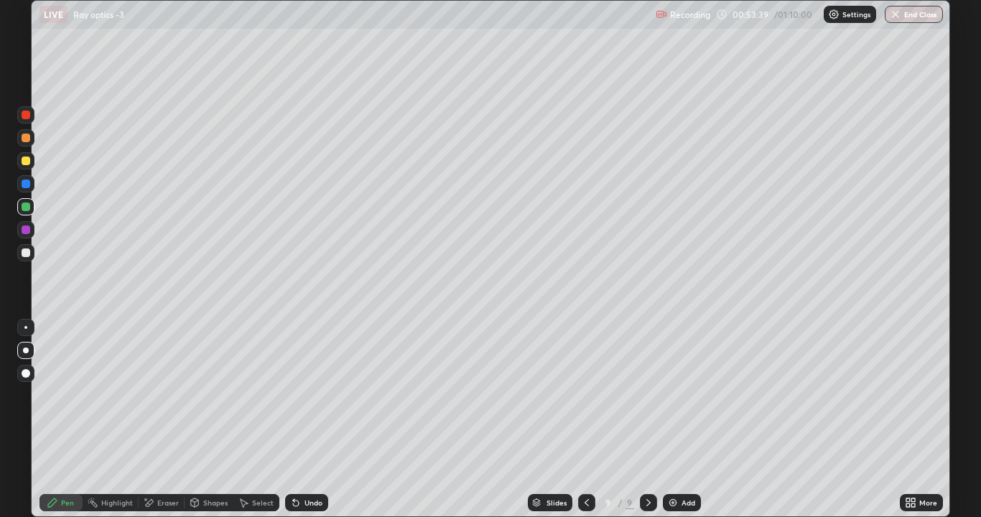
click at [205, 395] on div "Shapes" at bounding box center [215, 502] width 24 height 7
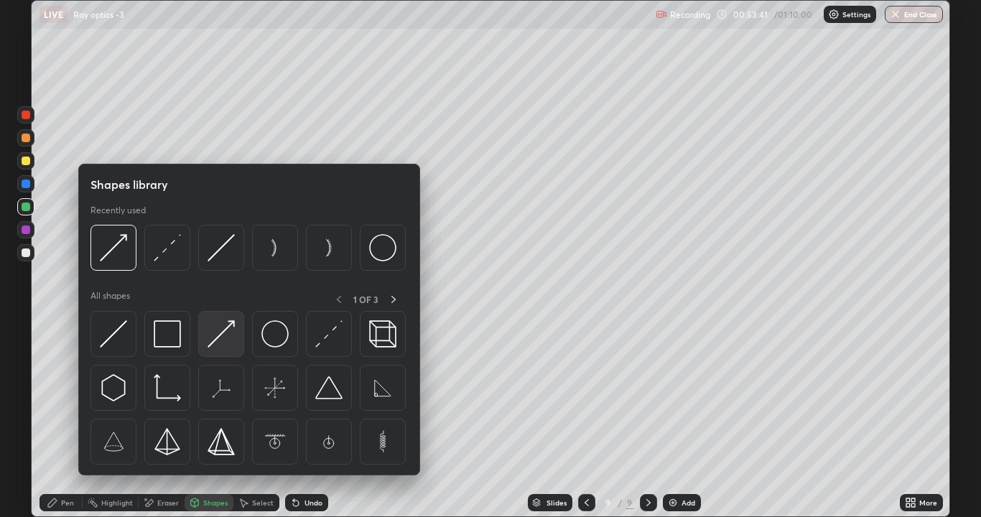
click at [226, 333] on img at bounding box center [221, 333] width 27 height 27
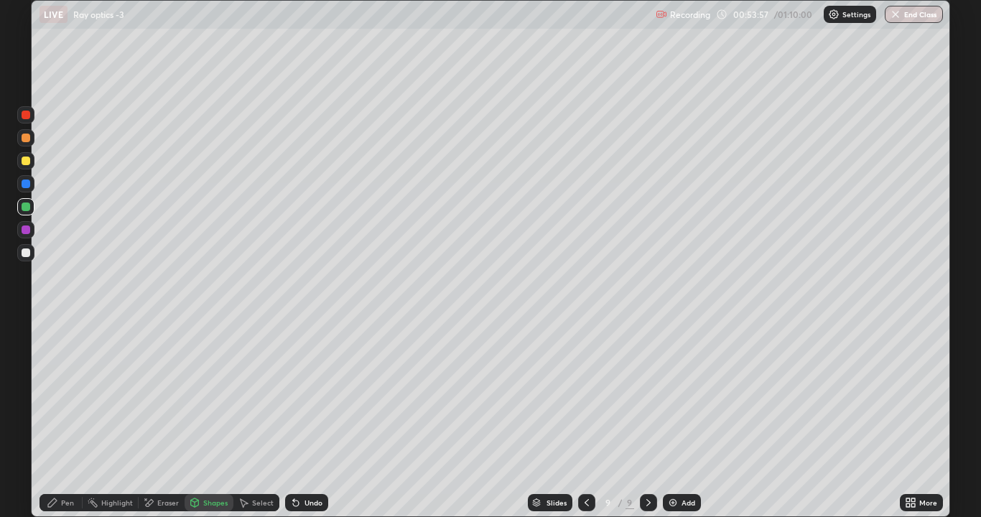
click at [61, 395] on div "Pen" at bounding box center [61, 502] width 43 height 17
click at [301, 395] on div "Undo" at bounding box center [306, 502] width 43 height 17
click at [214, 395] on div "Shapes" at bounding box center [215, 502] width 24 height 7
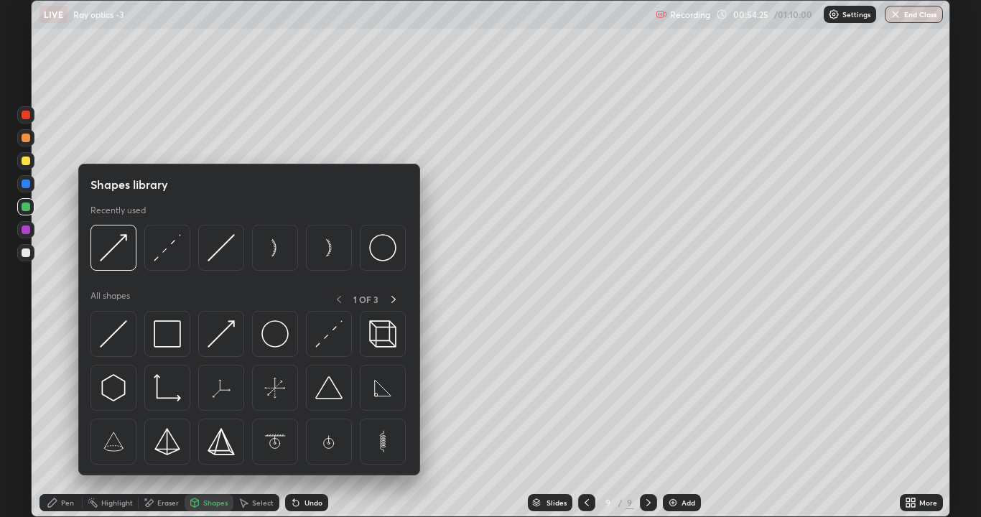
click at [114, 249] on img at bounding box center [113, 247] width 27 height 27
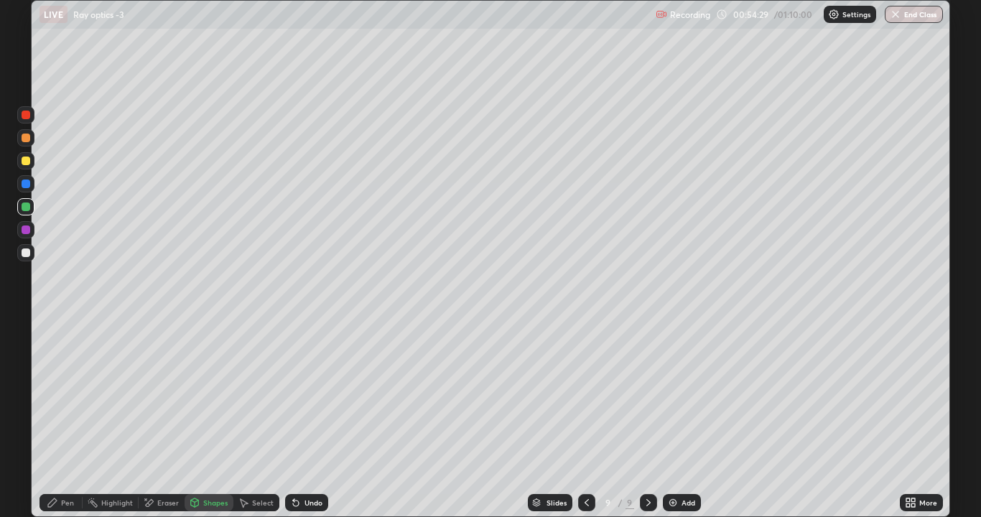
click at [72, 395] on div "Pen" at bounding box center [67, 502] width 13 height 7
click at [203, 395] on div "Shapes" at bounding box center [209, 502] width 49 height 17
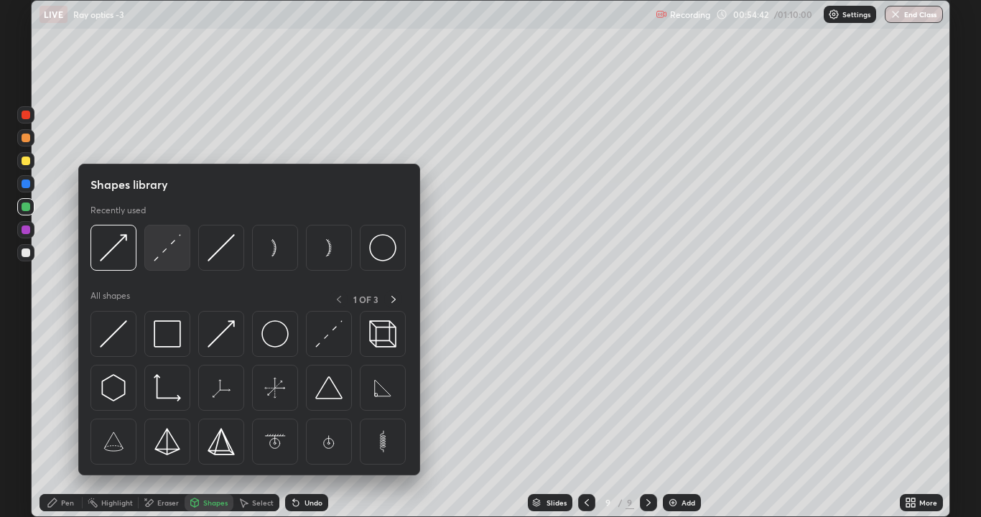
click at [171, 252] on img at bounding box center [167, 247] width 27 height 27
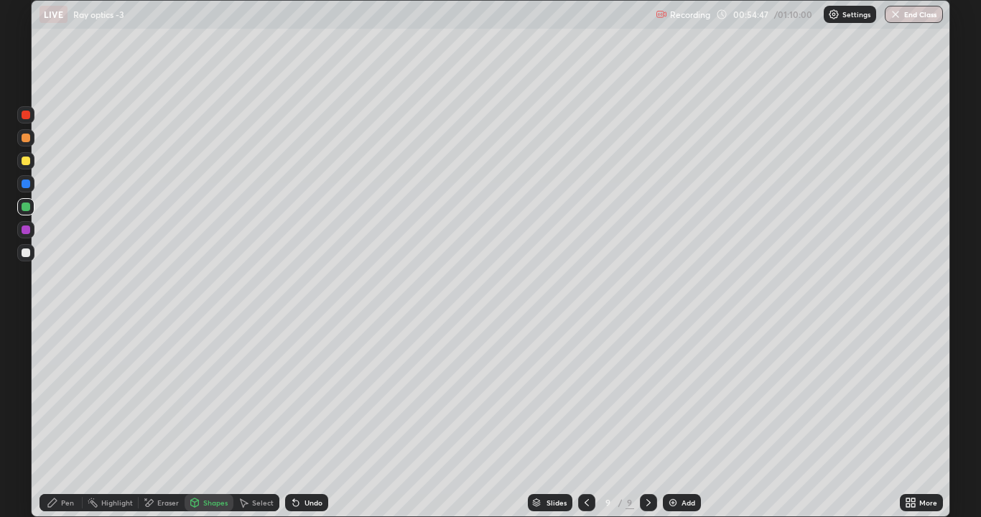
click at [56, 395] on icon at bounding box center [52, 502] width 11 height 11
click at [679, 395] on div "Add" at bounding box center [682, 502] width 38 height 17
click at [306, 395] on div "Undo" at bounding box center [314, 502] width 18 height 7
click at [210, 395] on div "Shapes" at bounding box center [209, 502] width 49 height 17
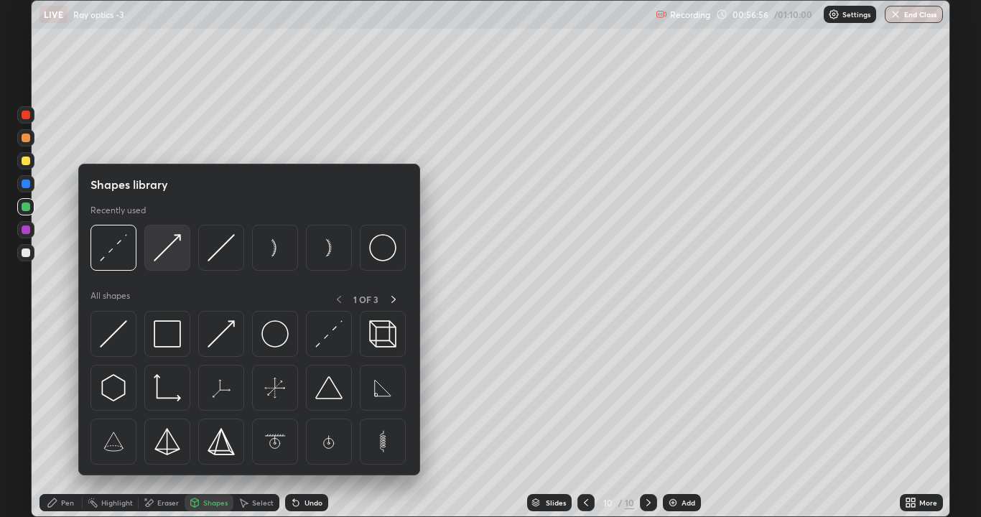
click at [162, 254] on img at bounding box center [167, 247] width 27 height 27
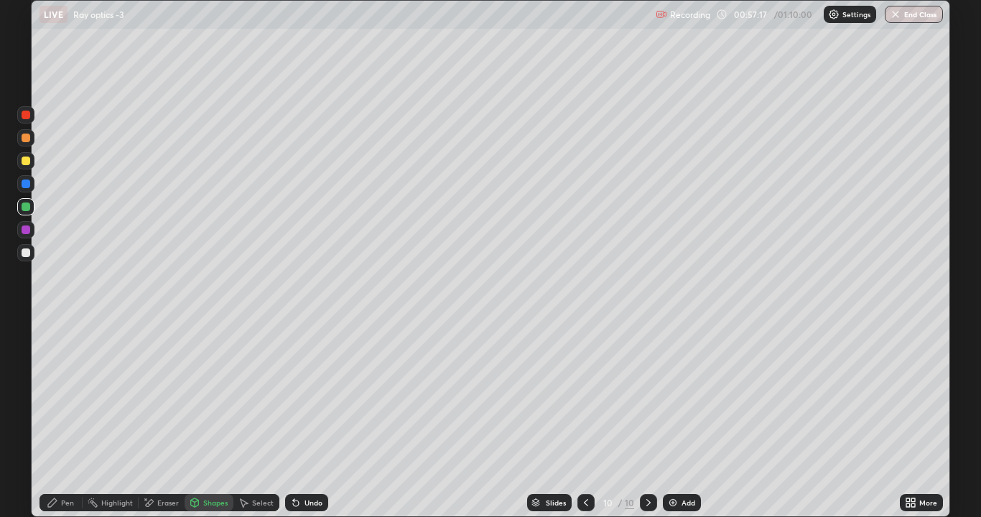
click at [63, 395] on div "Pen" at bounding box center [61, 502] width 43 height 17
click at [216, 395] on div "Shapes" at bounding box center [215, 502] width 24 height 7
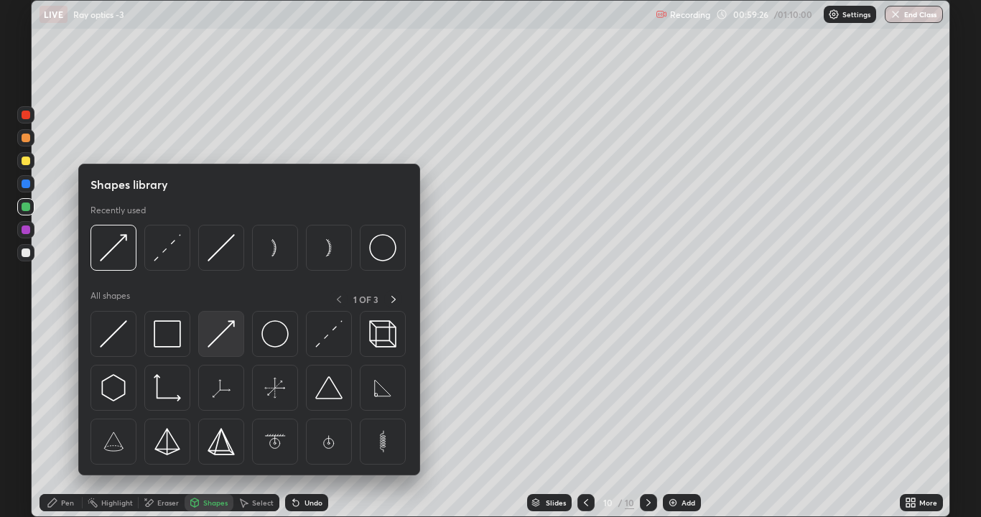
click at [218, 330] on img at bounding box center [221, 333] width 27 height 27
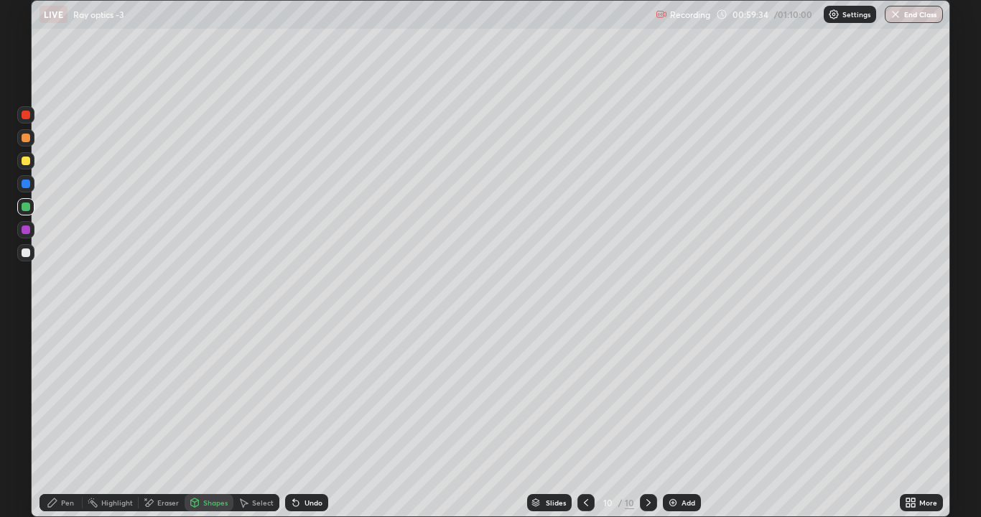
click at [300, 395] on div "Undo" at bounding box center [306, 502] width 43 height 17
click at [62, 395] on div "Pen" at bounding box center [67, 502] width 13 height 7
click at [208, 395] on div "Shapes" at bounding box center [215, 502] width 24 height 7
click at [26, 165] on div at bounding box center [26, 161] width 9 height 9
click at [305, 395] on div "Undo" at bounding box center [306, 502] width 43 height 17
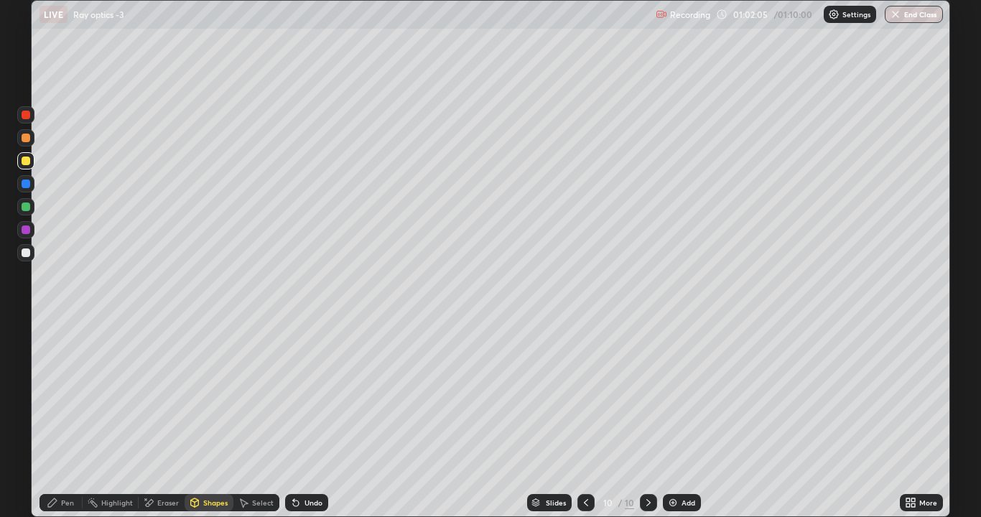
click at [305, 395] on div "Undo" at bounding box center [306, 502] width 43 height 17
click at [309, 395] on div "Undo" at bounding box center [314, 502] width 18 height 7
click at [305, 395] on div "Undo" at bounding box center [314, 502] width 18 height 7
click at [302, 395] on div "Undo" at bounding box center [306, 502] width 43 height 17
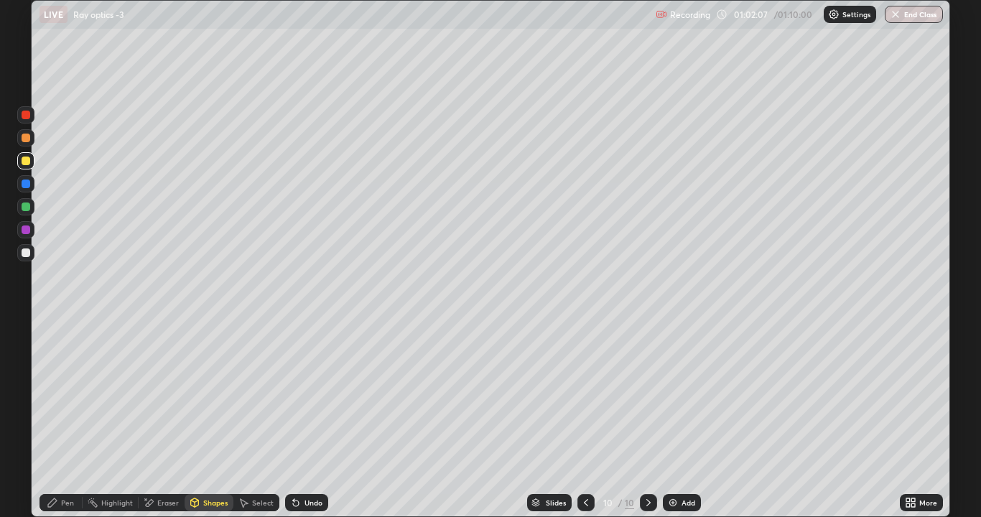
click at [305, 395] on div "Undo" at bounding box center [314, 502] width 18 height 7
click at [303, 395] on div "Undo" at bounding box center [306, 502] width 43 height 17
click at [23, 162] on div at bounding box center [26, 161] width 9 height 9
click at [301, 395] on div "Undo" at bounding box center [306, 502] width 43 height 17
click at [62, 395] on div "Pen" at bounding box center [67, 502] width 13 height 7
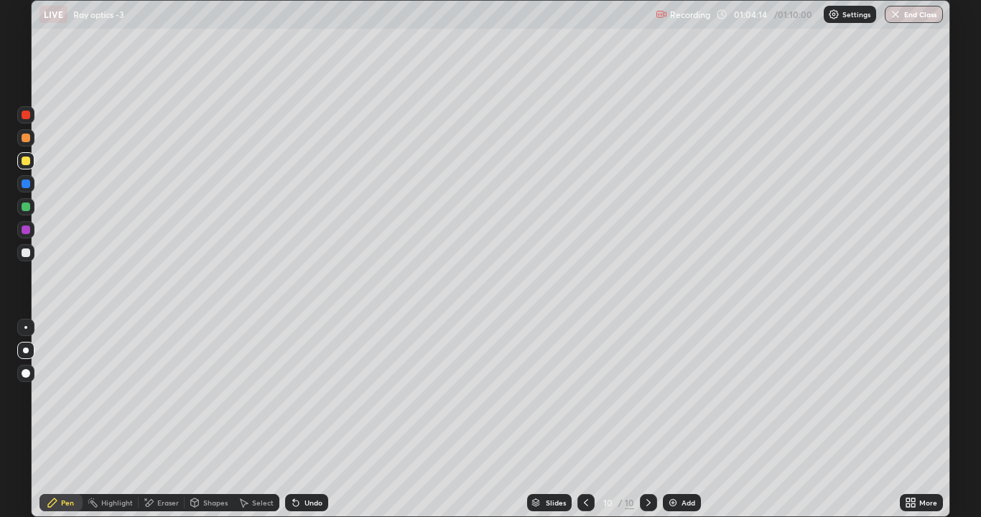
click at [925, 14] on button "End Class" at bounding box center [914, 14] width 58 height 17
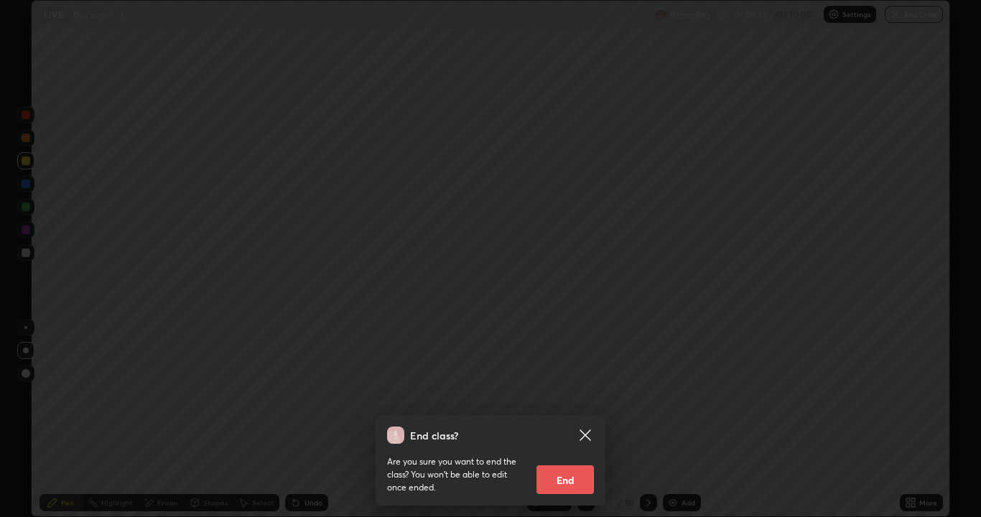
click at [562, 395] on button "End" at bounding box center [565, 479] width 57 height 29
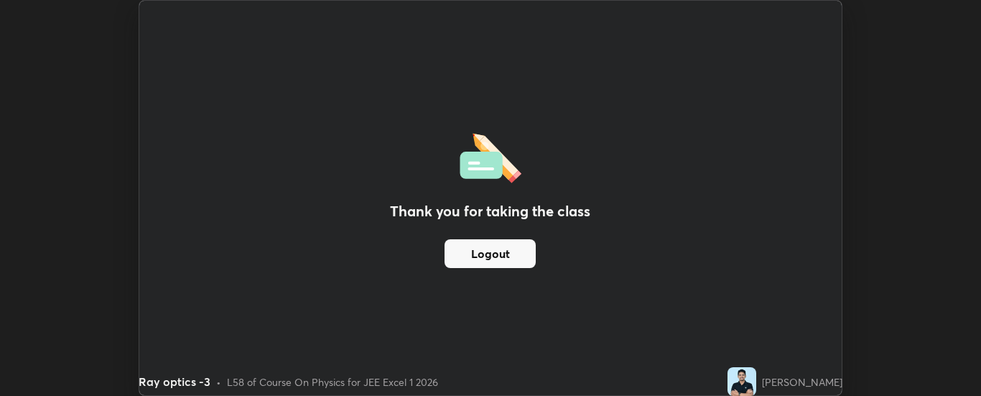
scroll to position [71439, 70854]
